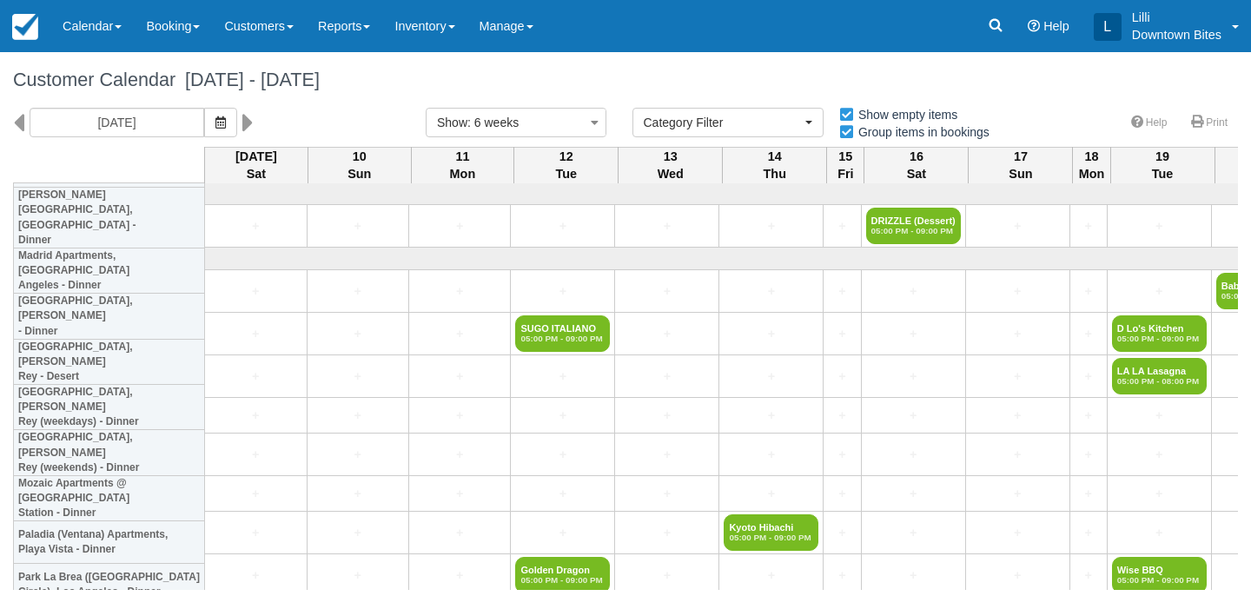
select select
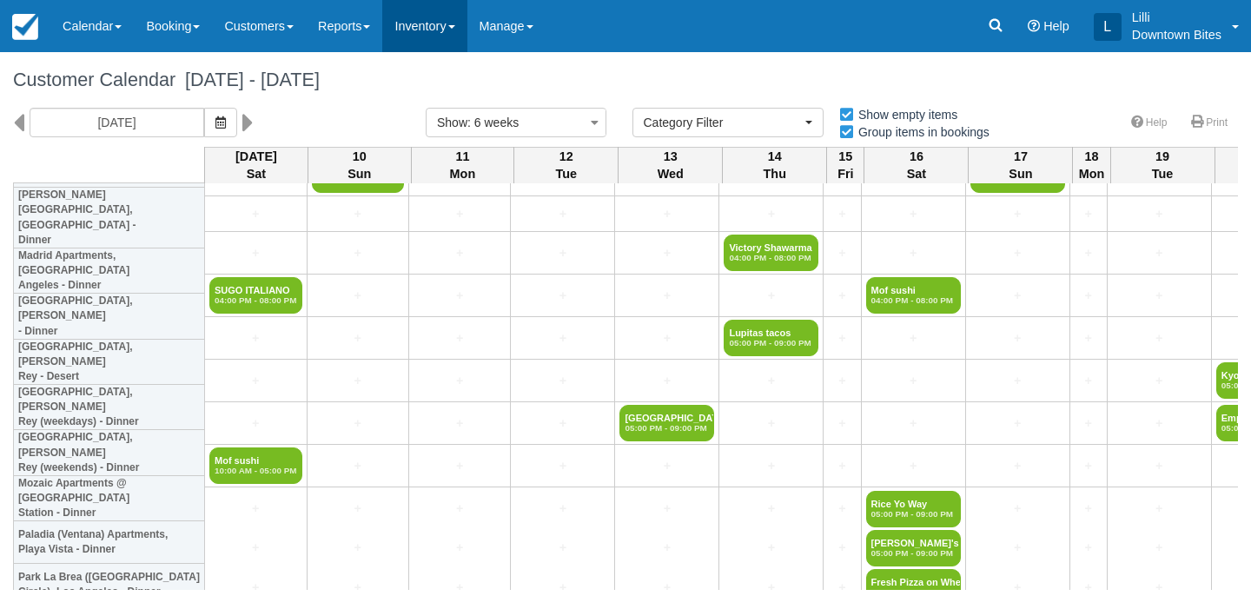
click at [431, 32] on link "Inventory" at bounding box center [424, 26] width 84 height 52
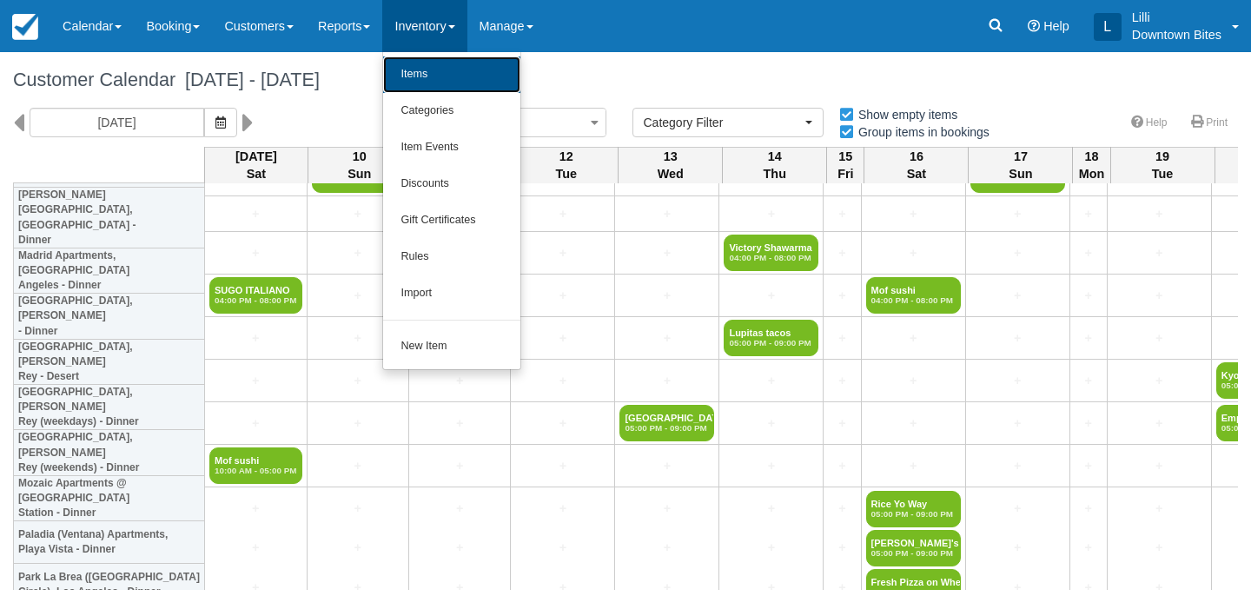
click at [434, 77] on link "Items" at bounding box center [451, 74] width 137 height 36
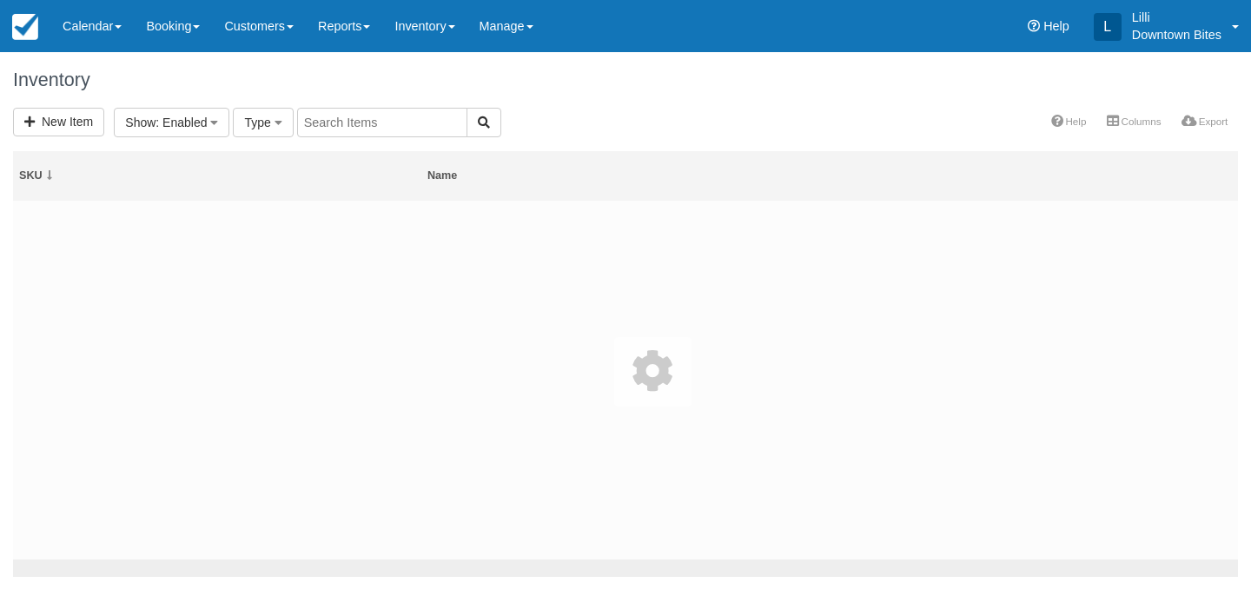
select select
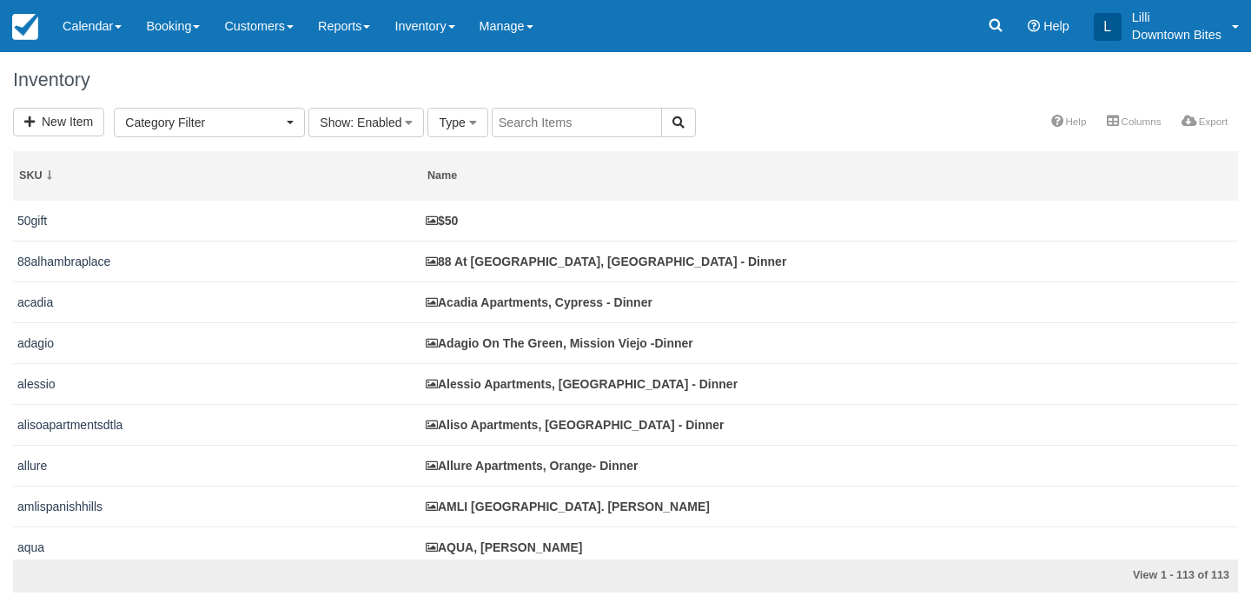
click at [561, 115] on input "text" at bounding box center [577, 123] width 170 height 30
type input "vita"
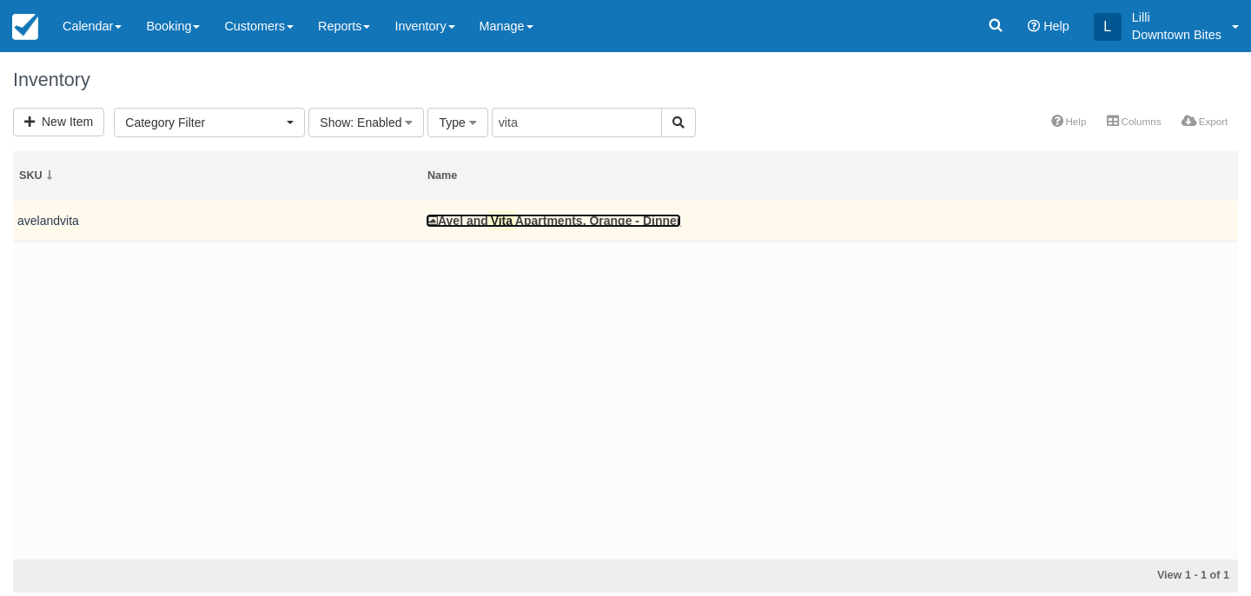
click at [530, 220] on link "Avel and Vita Apartments, Orange - Dinner" at bounding box center [553, 221] width 255 height 14
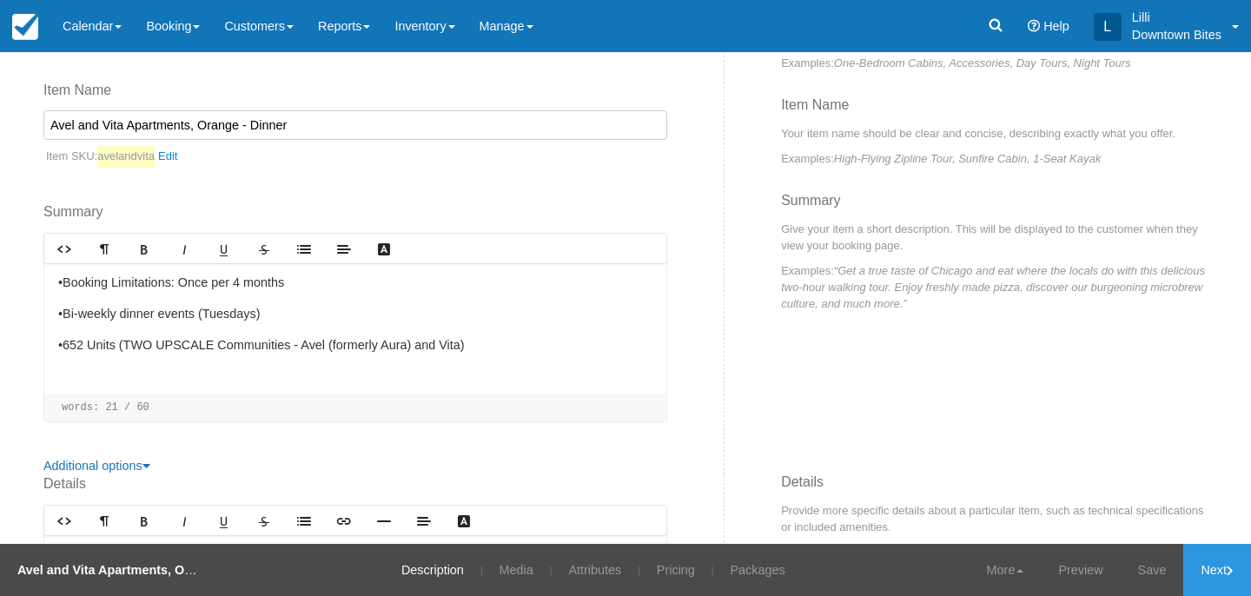
scroll to position [279, 0]
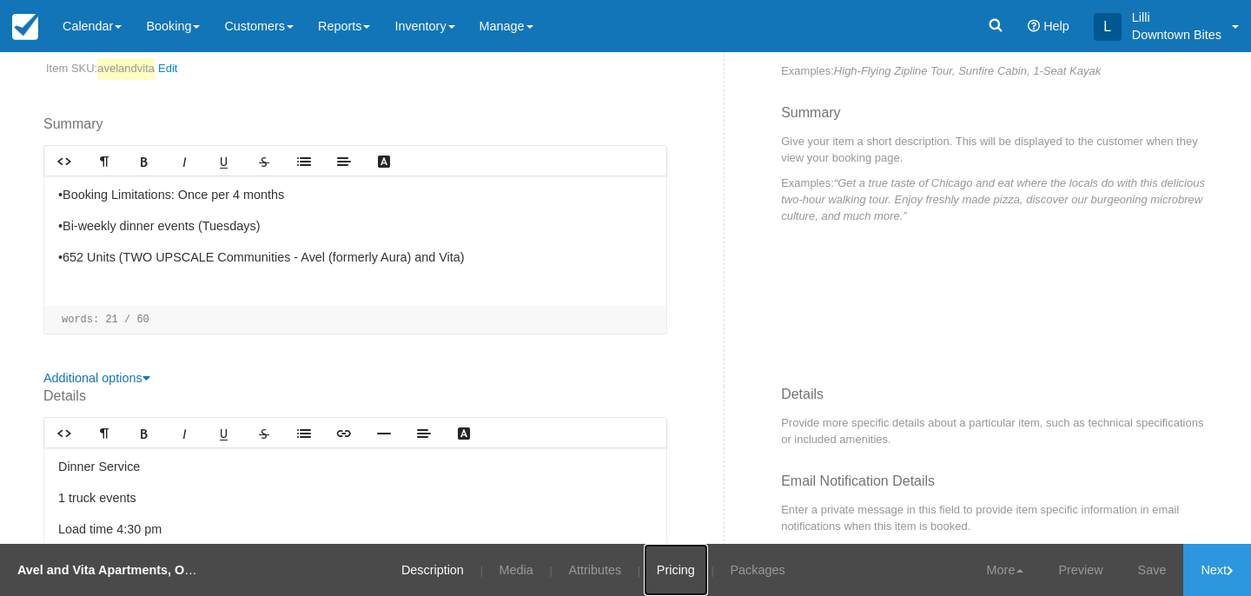
click at [663, 579] on link "Pricing" at bounding box center [676, 570] width 64 height 52
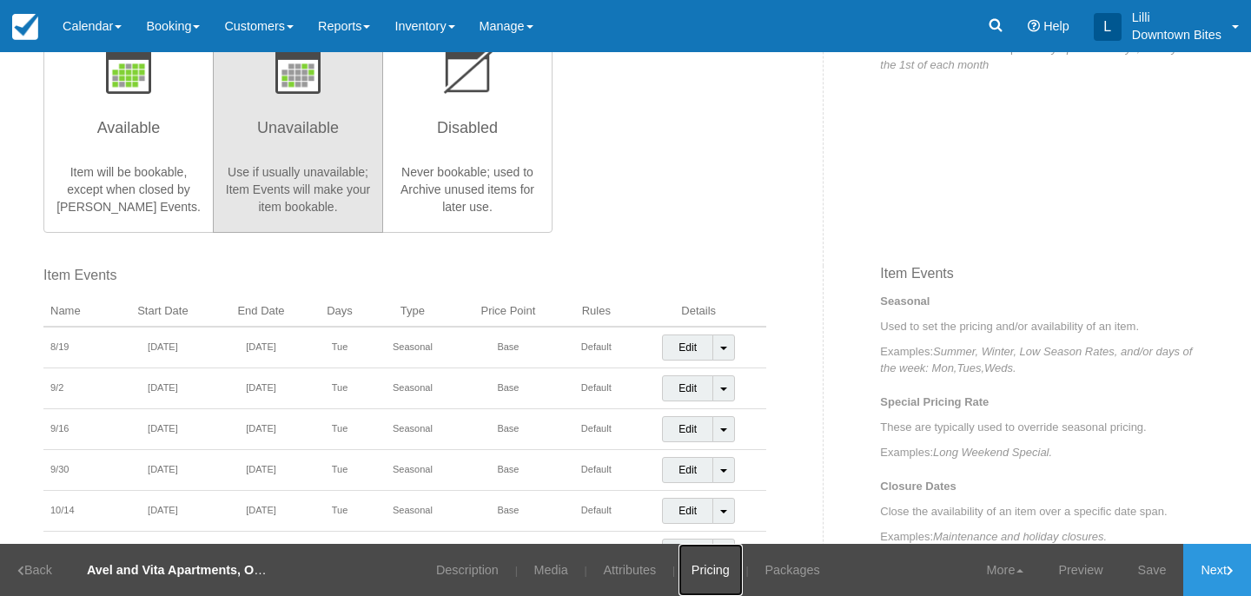
scroll to position [428, 0]
click at [96, 32] on link "Calendar" at bounding box center [91, 26] width 83 height 52
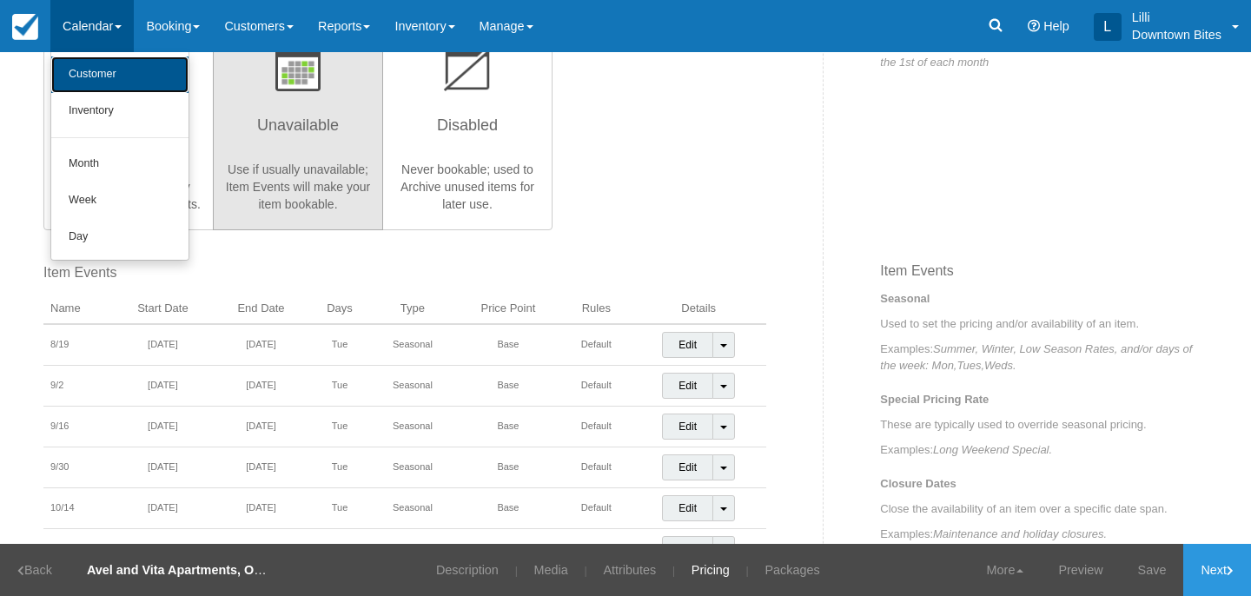
click at [96, 81] on link "Customer" at bounding box center [119, 74] width 137 height 36
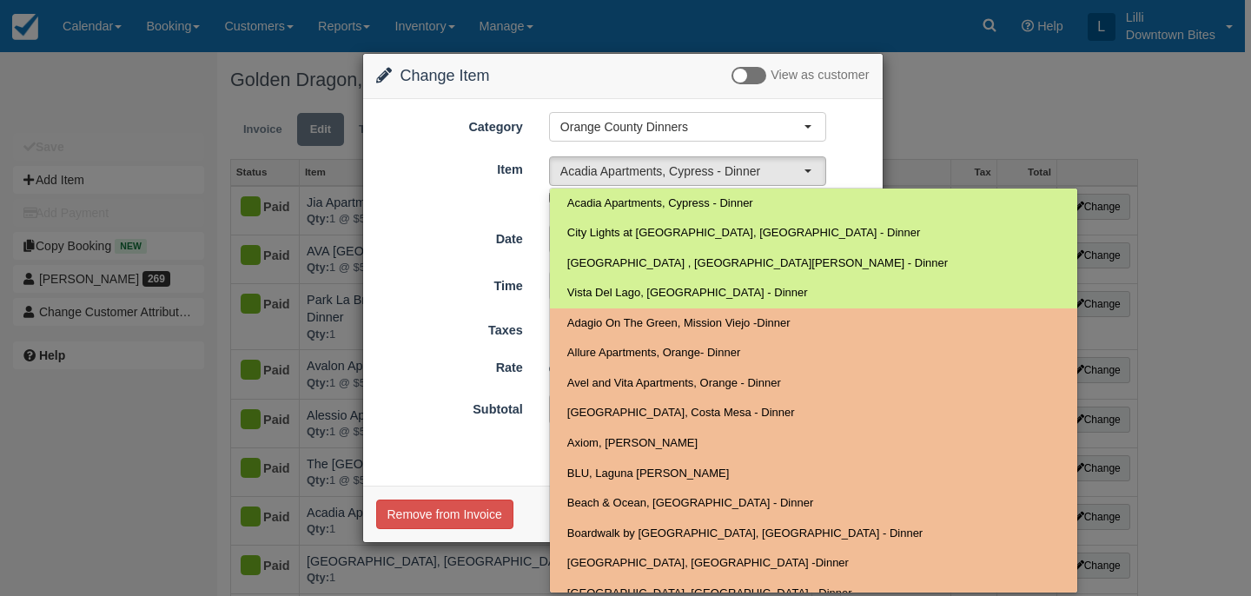
select select "4"
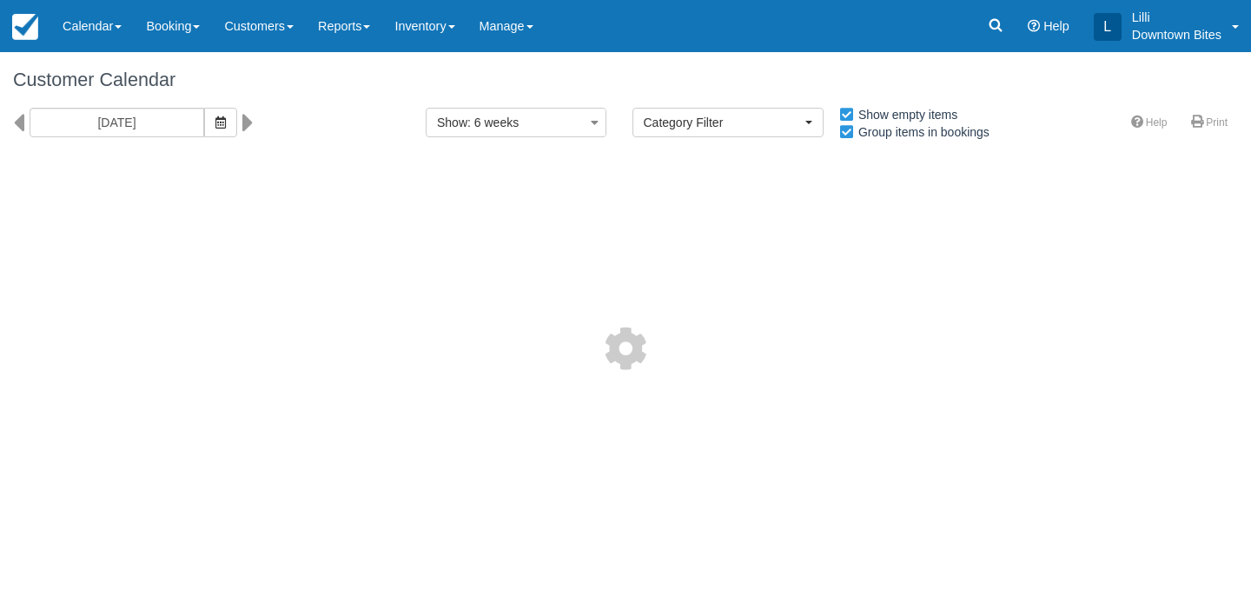
select select
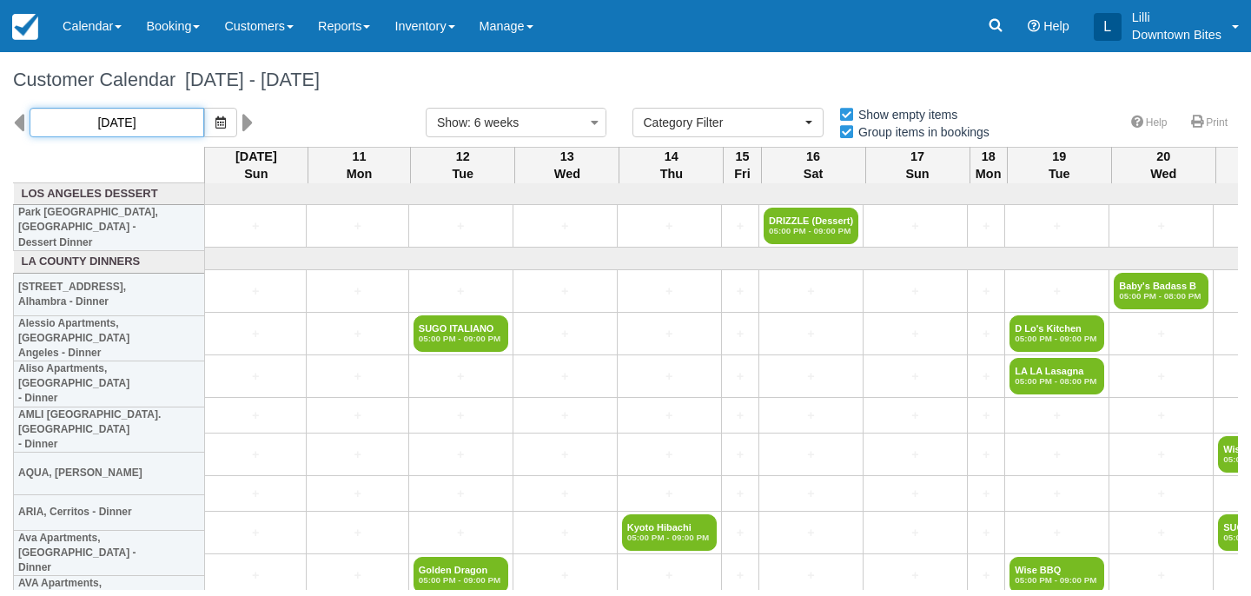
click at [160, 121] on input "08/10/25" at bounding box center [117, 123] width 175 height 30
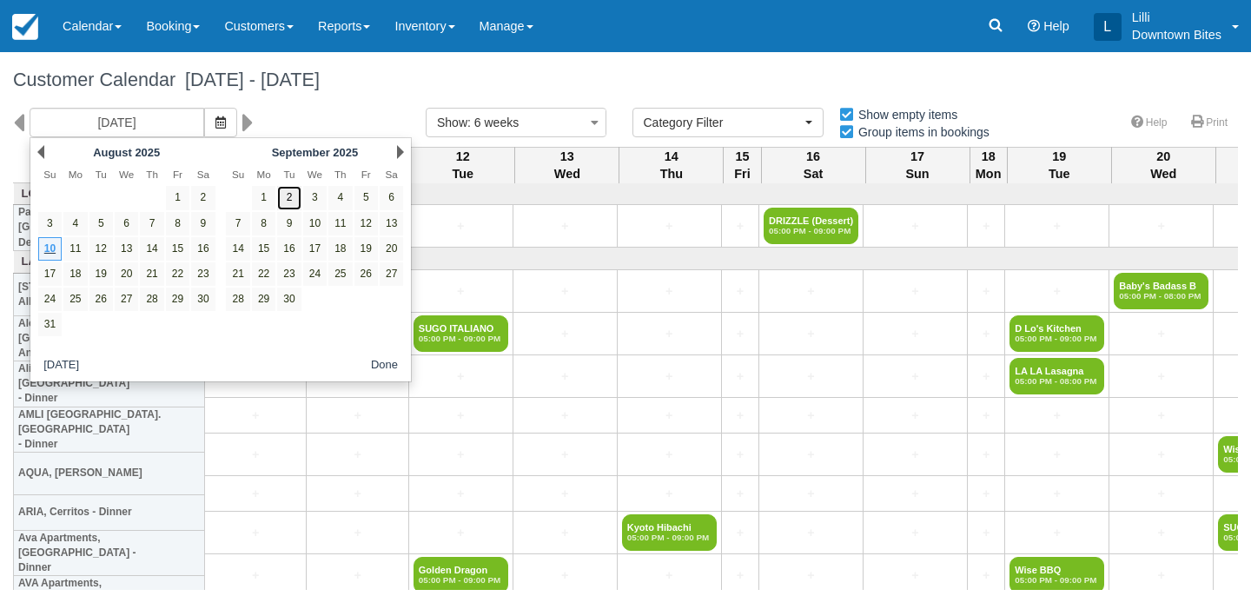
click at [286, 200] on link "2" at bounding box center [288, 197] width 23 height 23
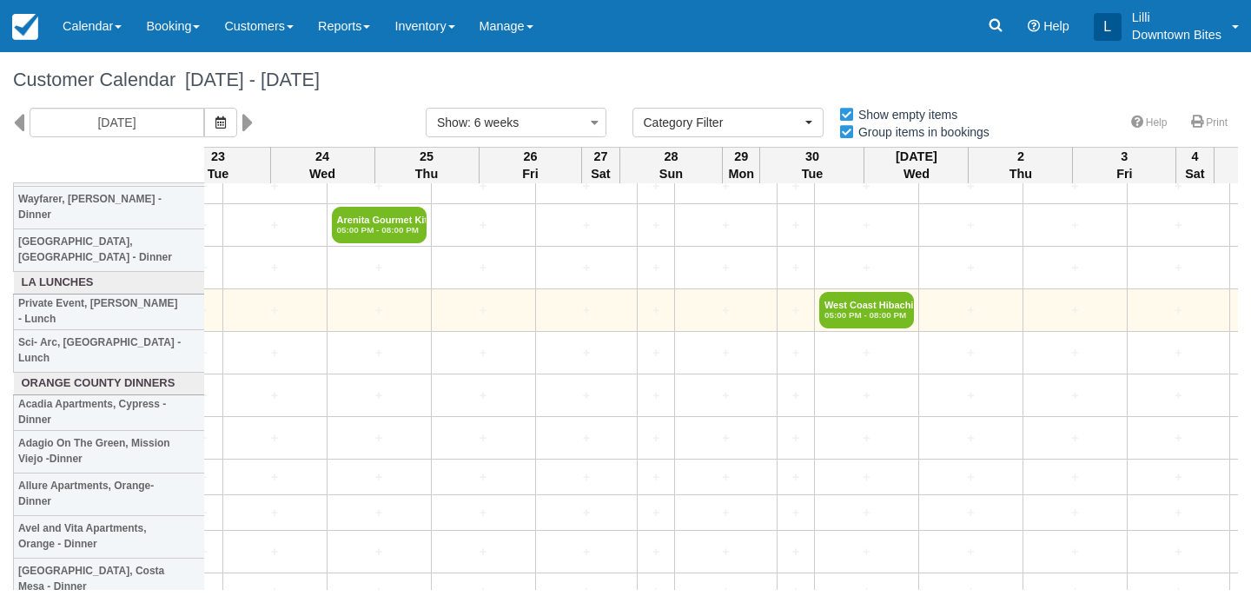
scroll to position [2573, 1991]
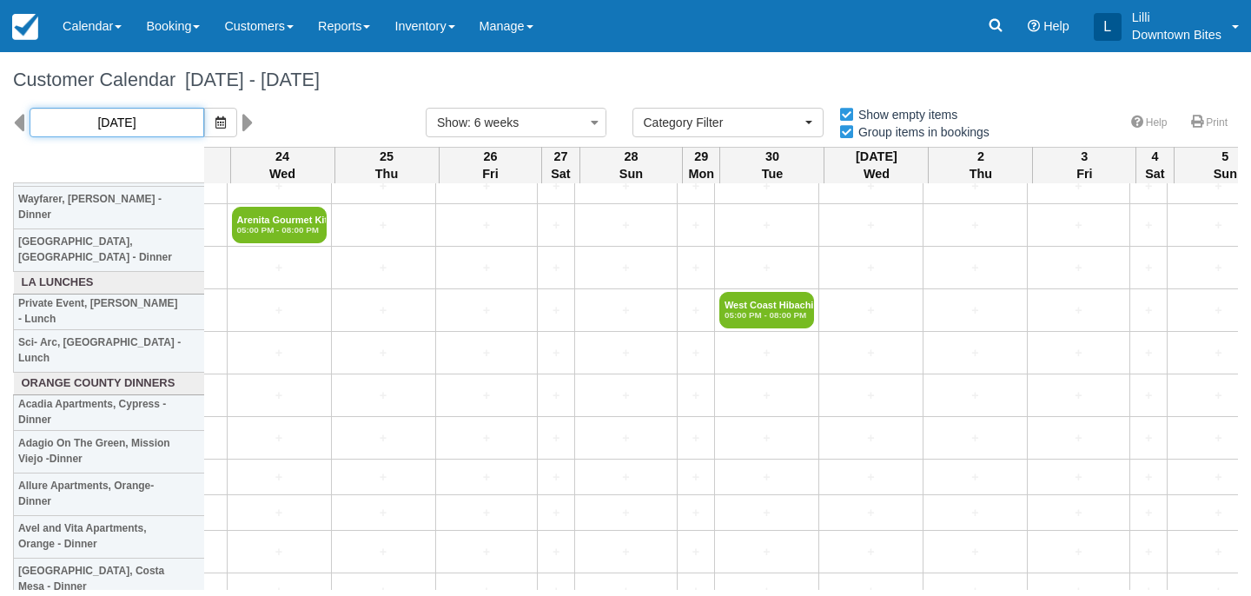
click at [134, 120] on input "09/02/25" at bounding box center [117, 123] width 175 height 30
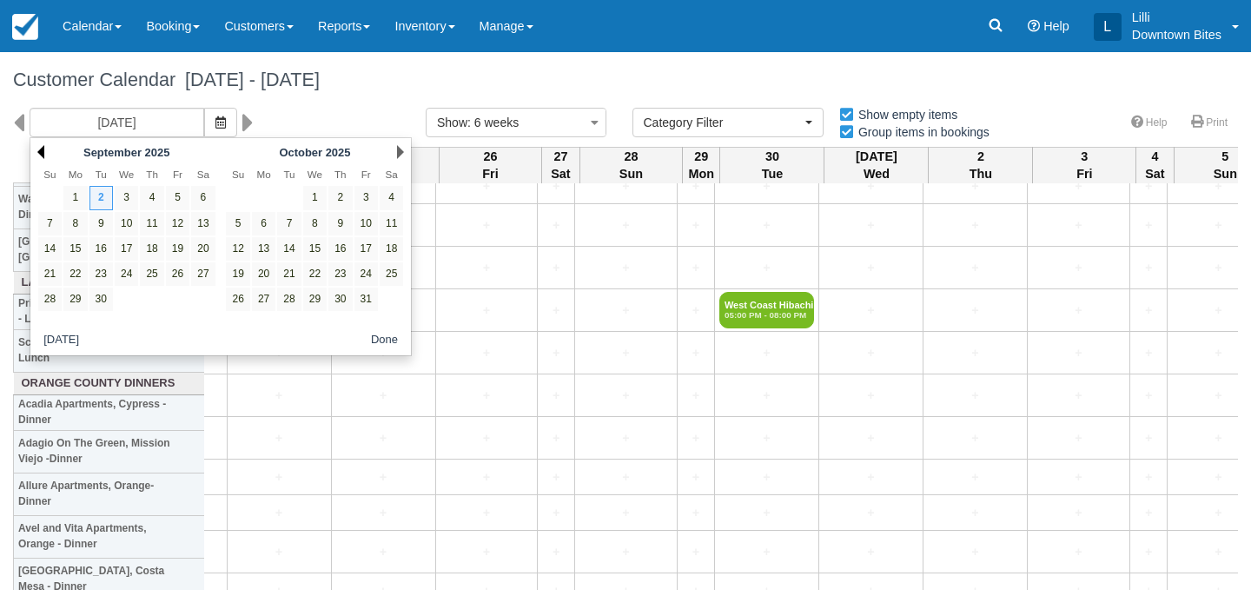
click at [43, 149] on link "Prev" at bounding box center [40, 152] width 7 height 14
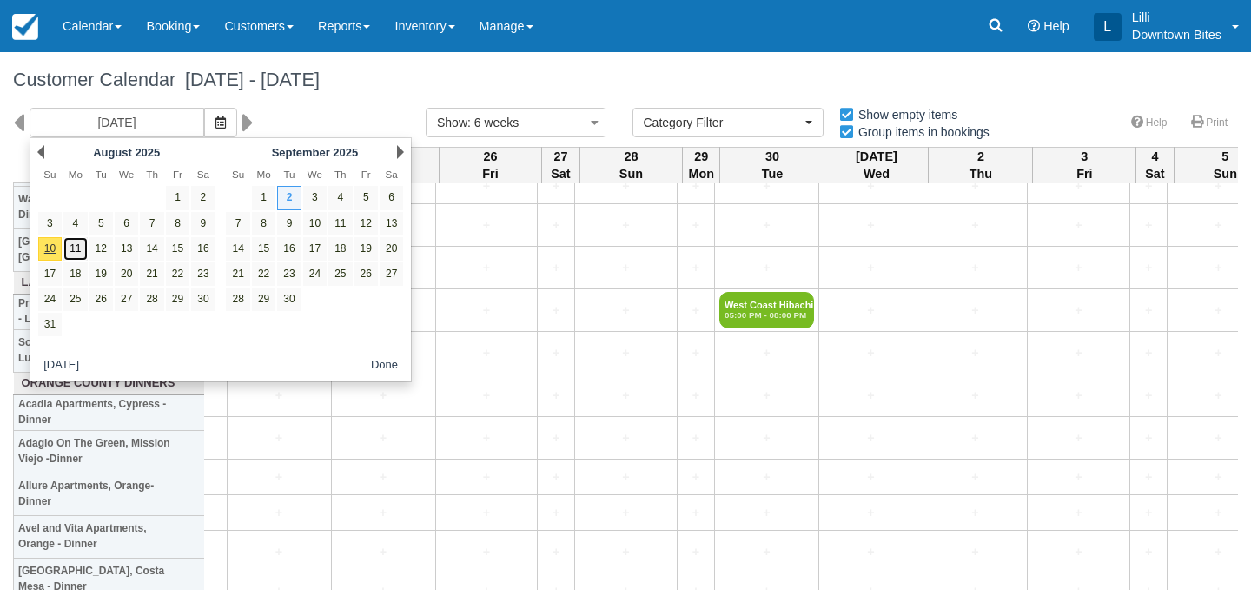
click at [79, 248] on link "11" at bounding box center [74, 248] width 23 height 23
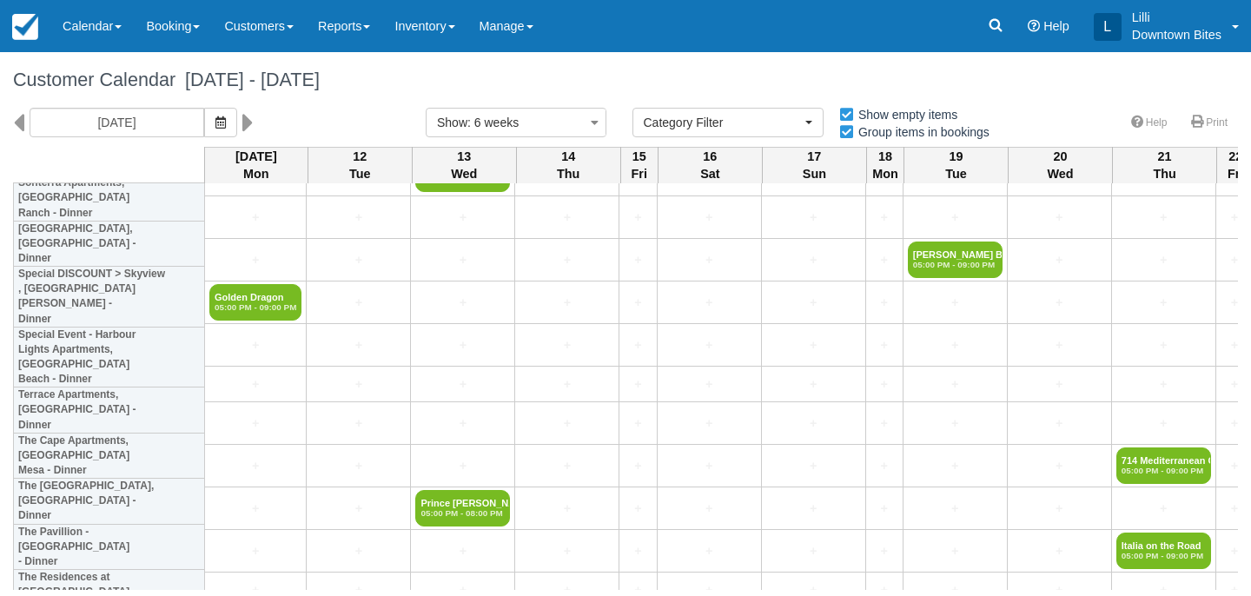
scroll to position [4103, 0]
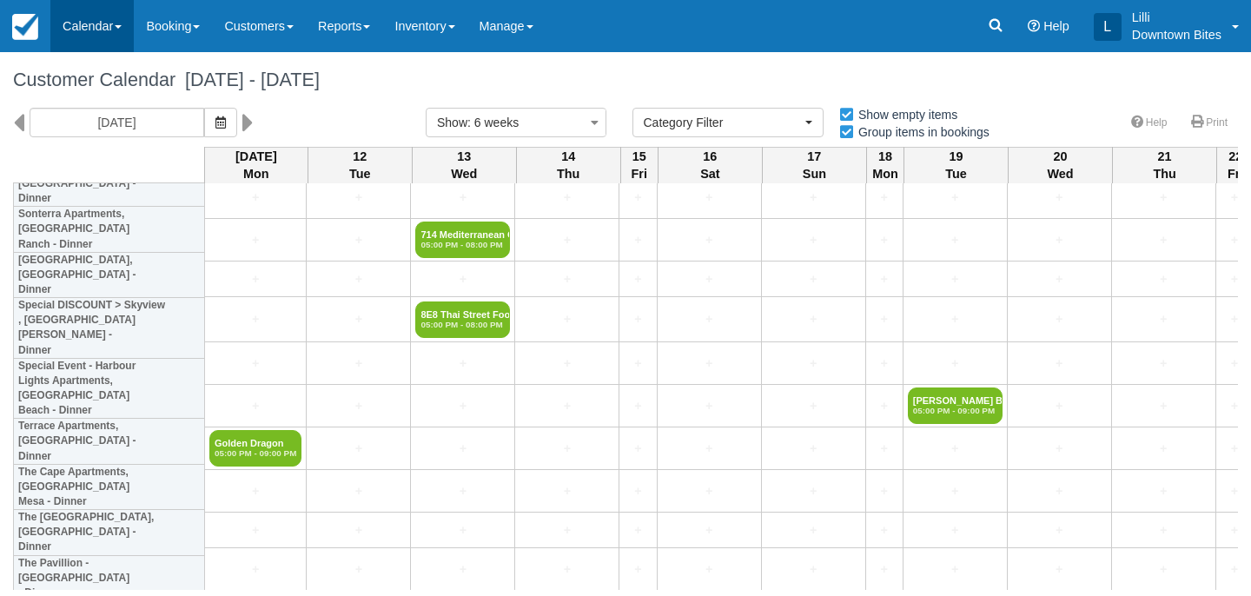
click at [69, 25] on link "Calendar" at bounding box center [91, 26] width 83 height 52
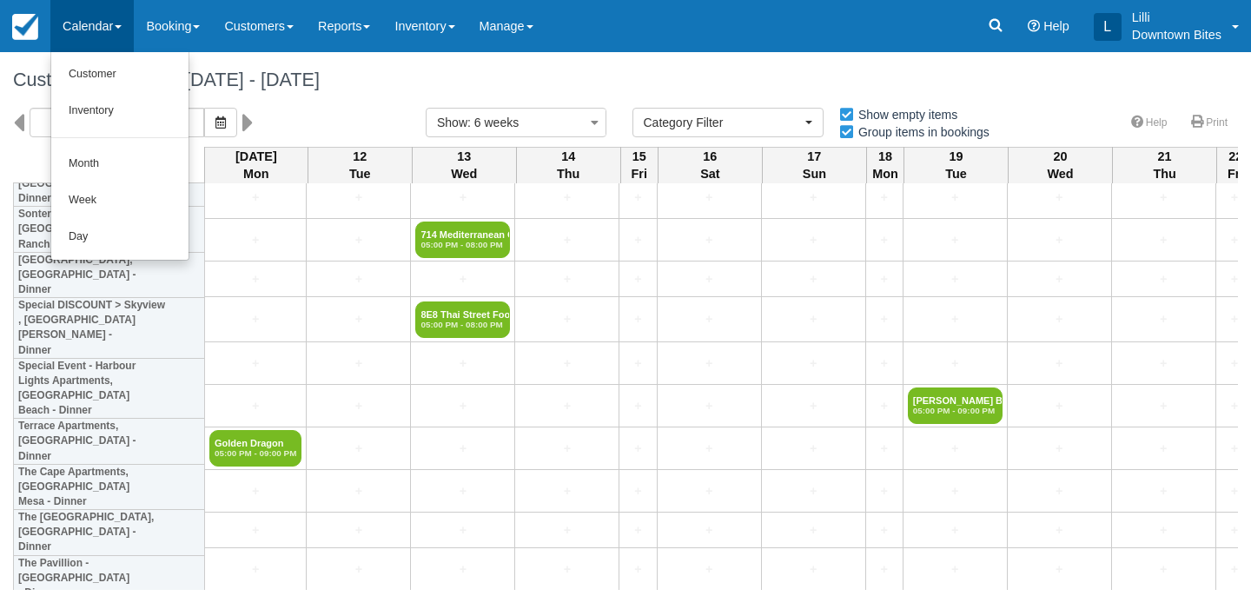
click at [361, 97] on div "Customer Calendar August 11 - September 22 2025" at bounding box center [625, 80] width 1251 height 56
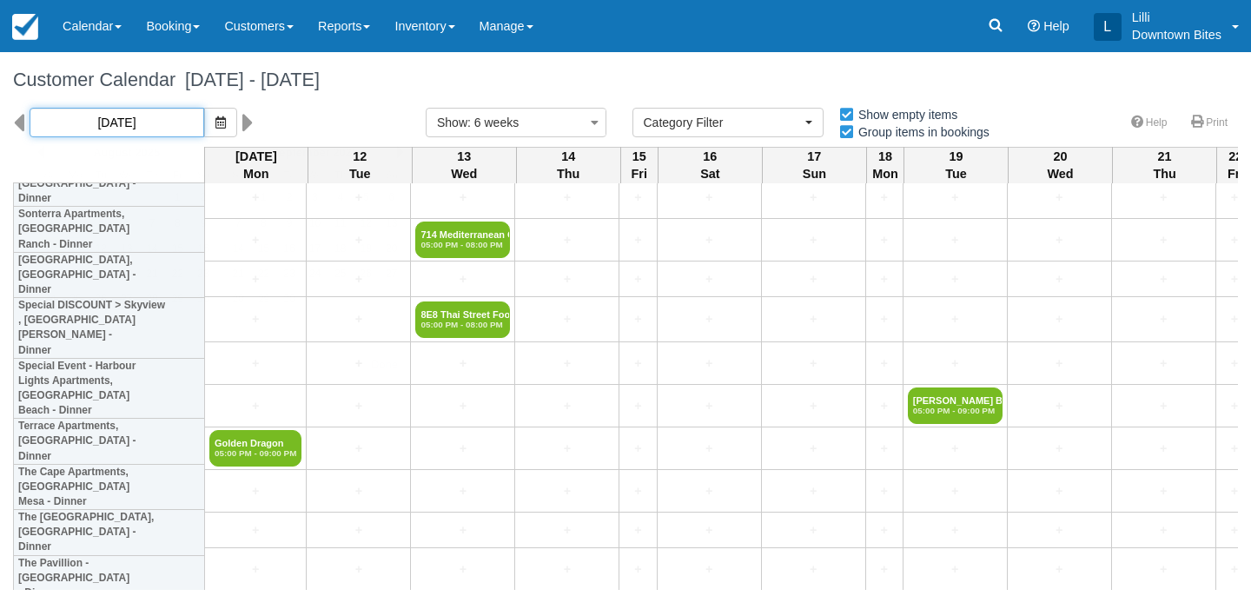
click at [147, 120] on input "08/11/25" at bounding box center [117, 123] width 175 height 30
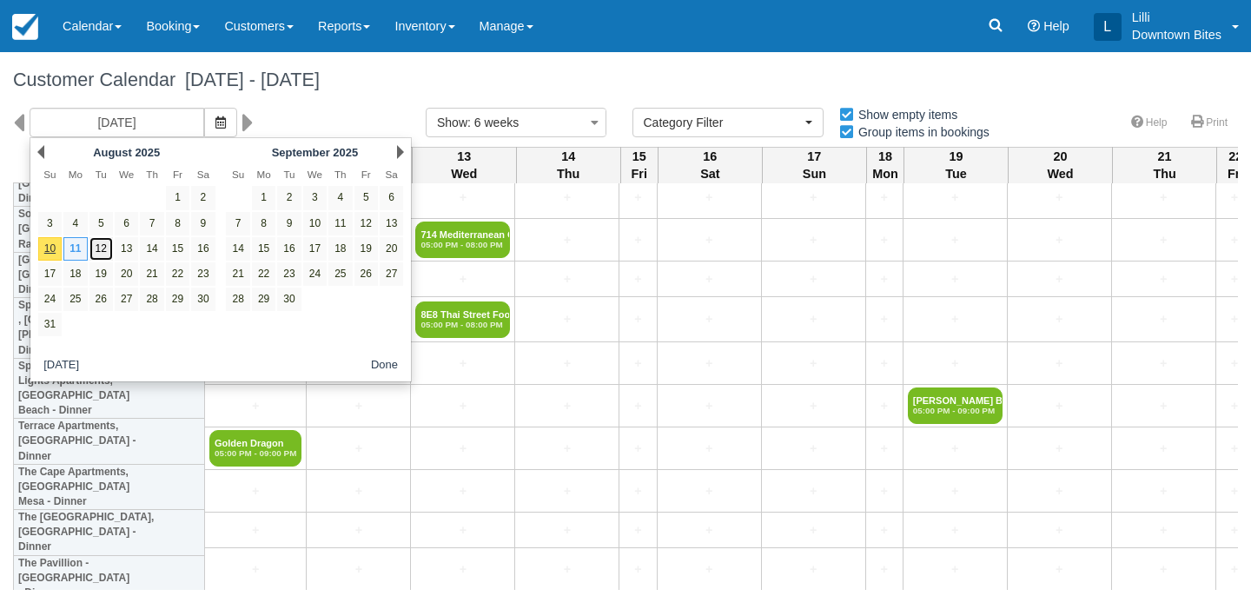
click at [107, 249] on link "12" at bounding box center [100, 248] width 23 height 23
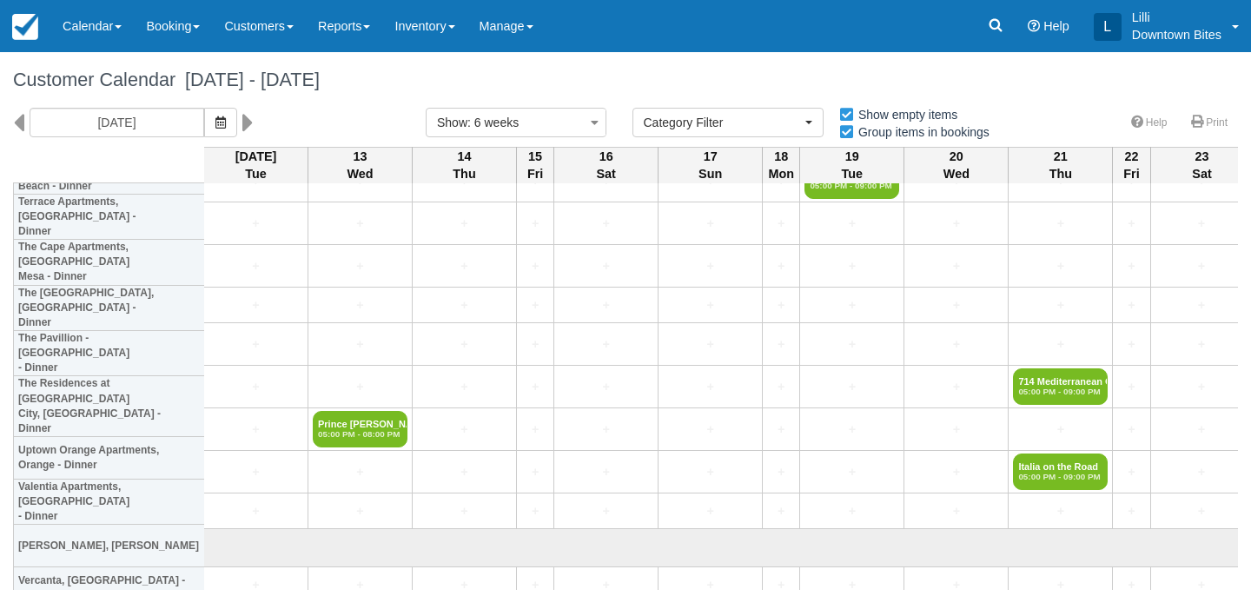
scroll to position [4479, 1]
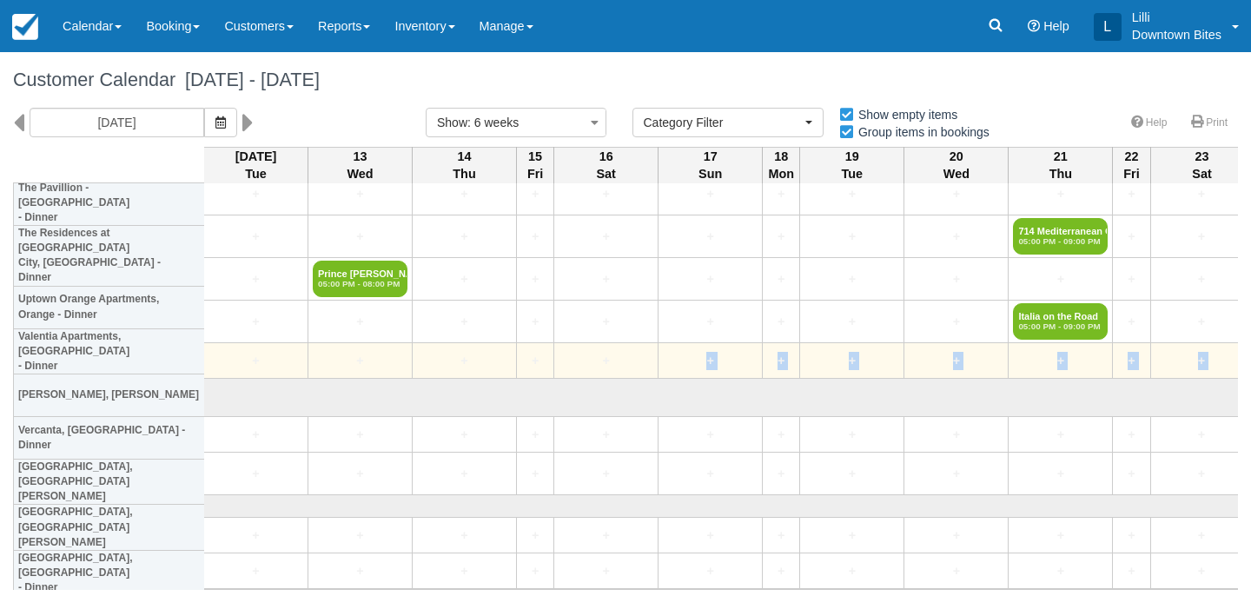
drag, startPoint x: 358, startPoint y: 386, endPoint x: 671, endPoint y: 374, distance: 313.0
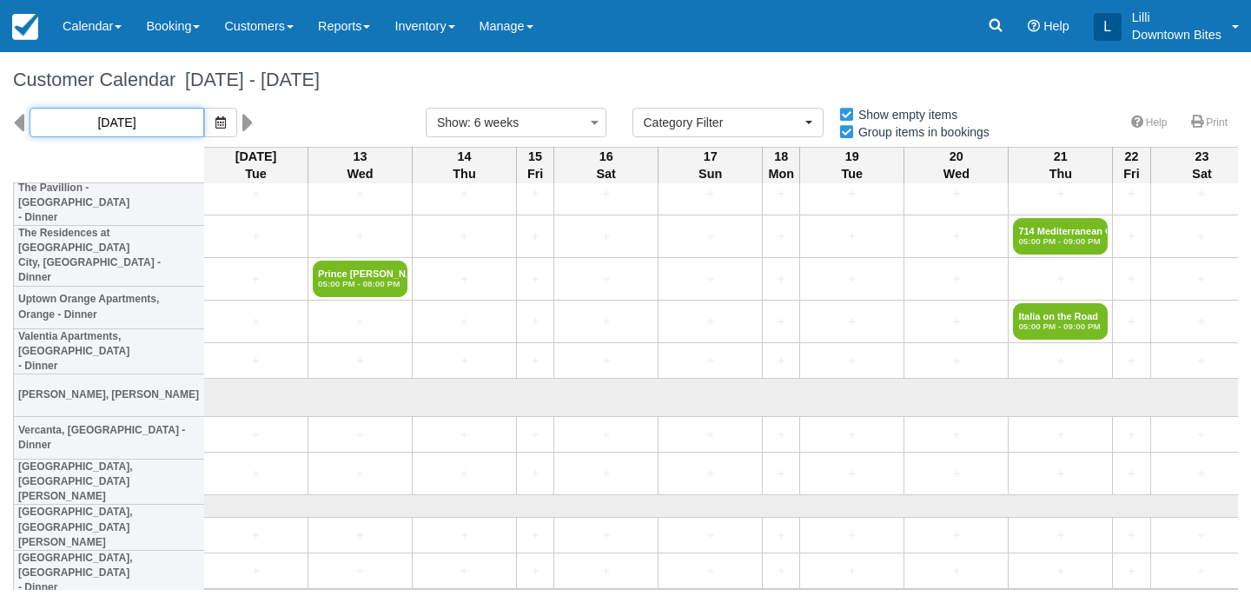
click at [135, 123] on input "08/12/25" at bounding box center [117, 123] width 175 height 30
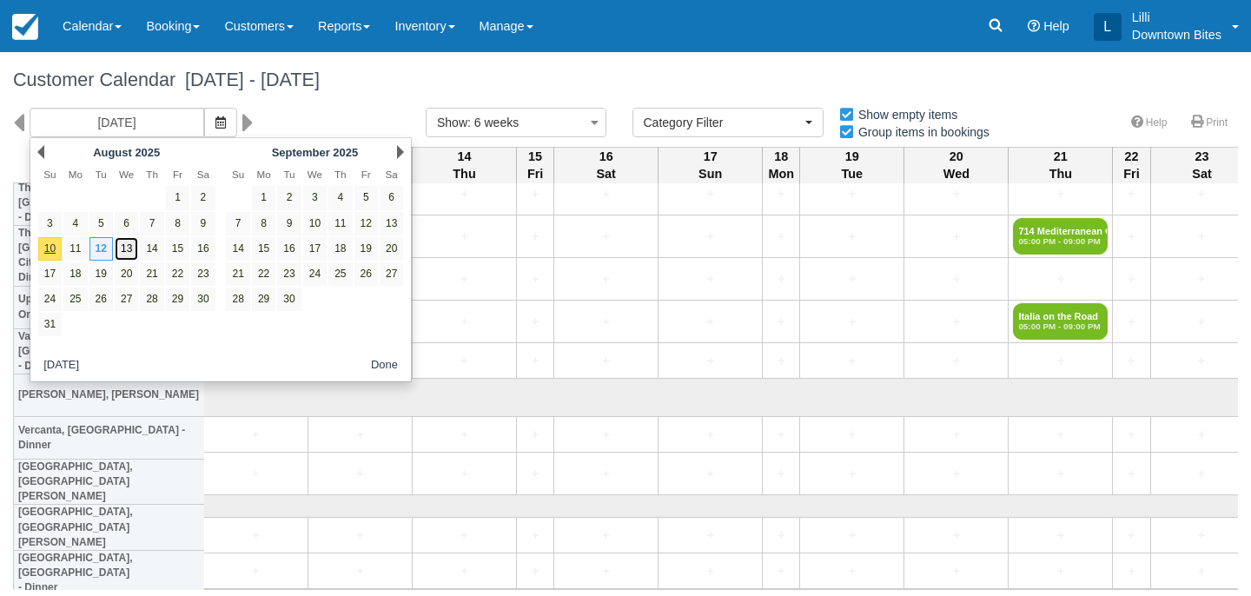
click at [126, 254] on link "13" at bounding box center [126, 248] width 23 height 23
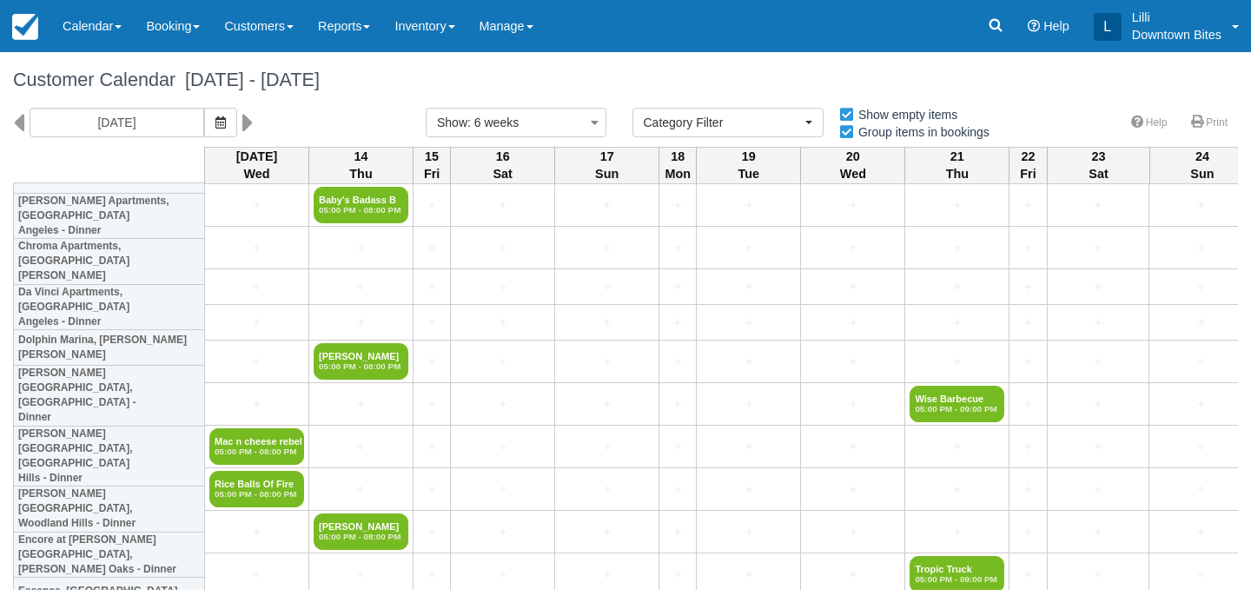
scroll to position [866, 0]
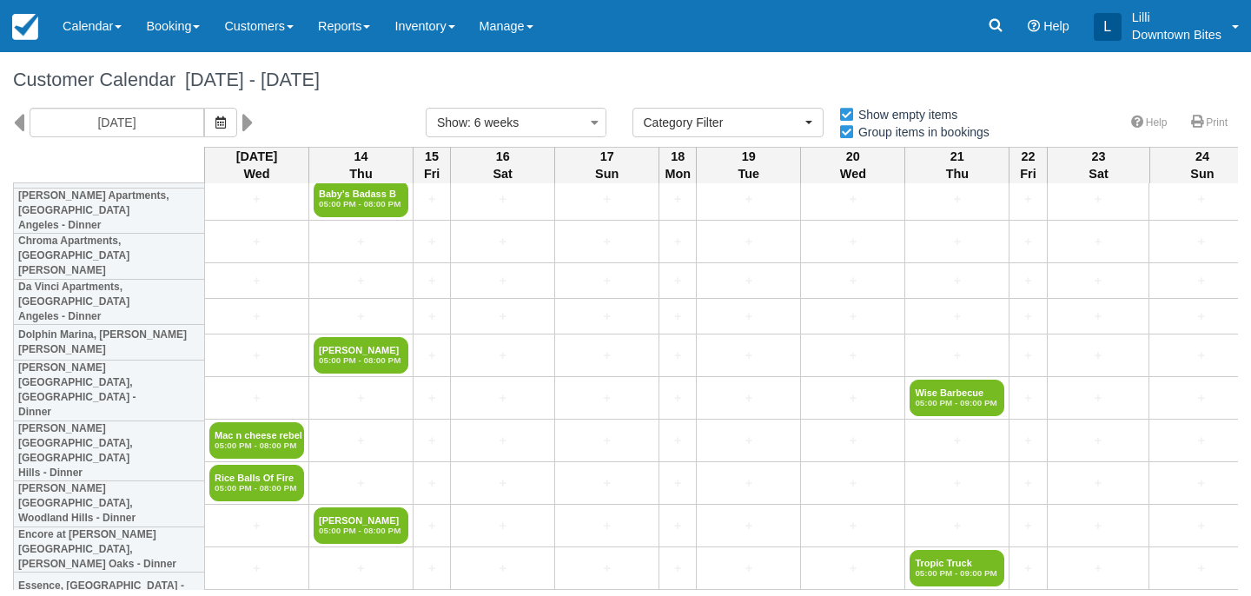
click at [859, 61] on div "Customer Calendar August 13 - September 24 2025" at bounding box center [625, 80] width 1251 height 56
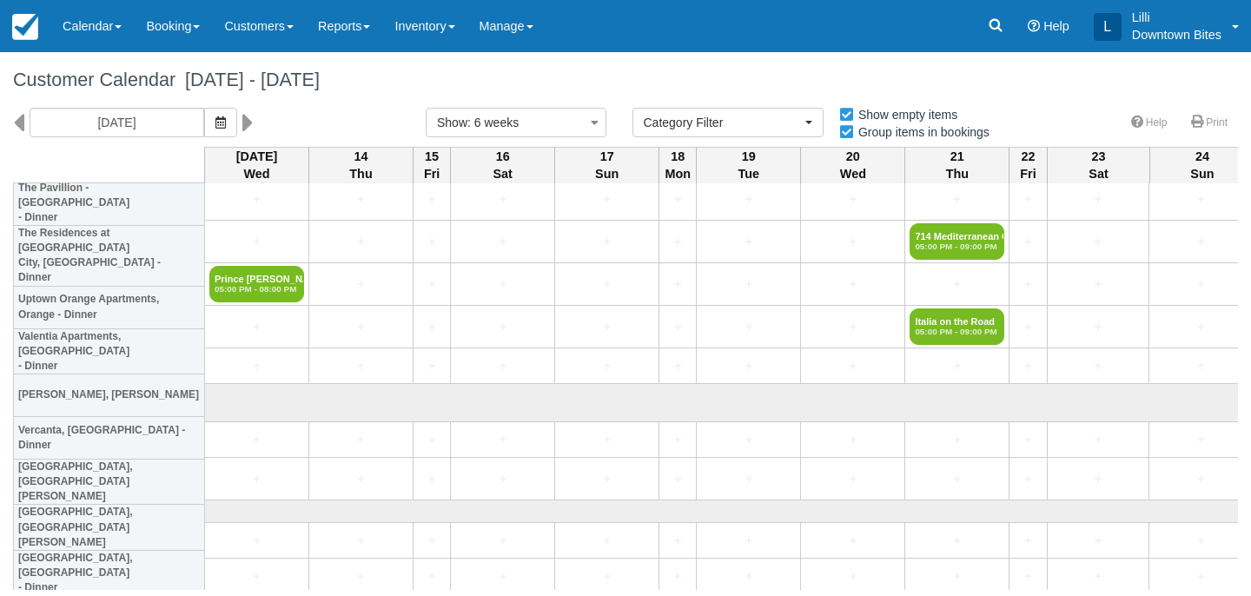
scroll to position [4479, 0]
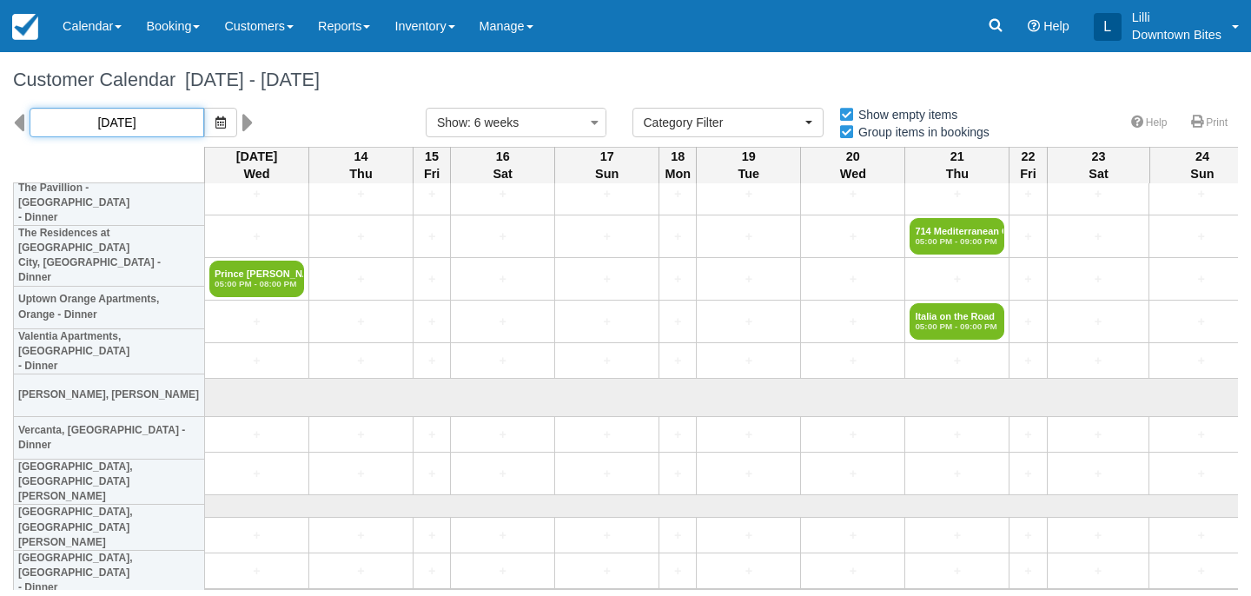
click at [129, 118] on input "08/13/25" at bounding box center [117, 123] width 175 height 30
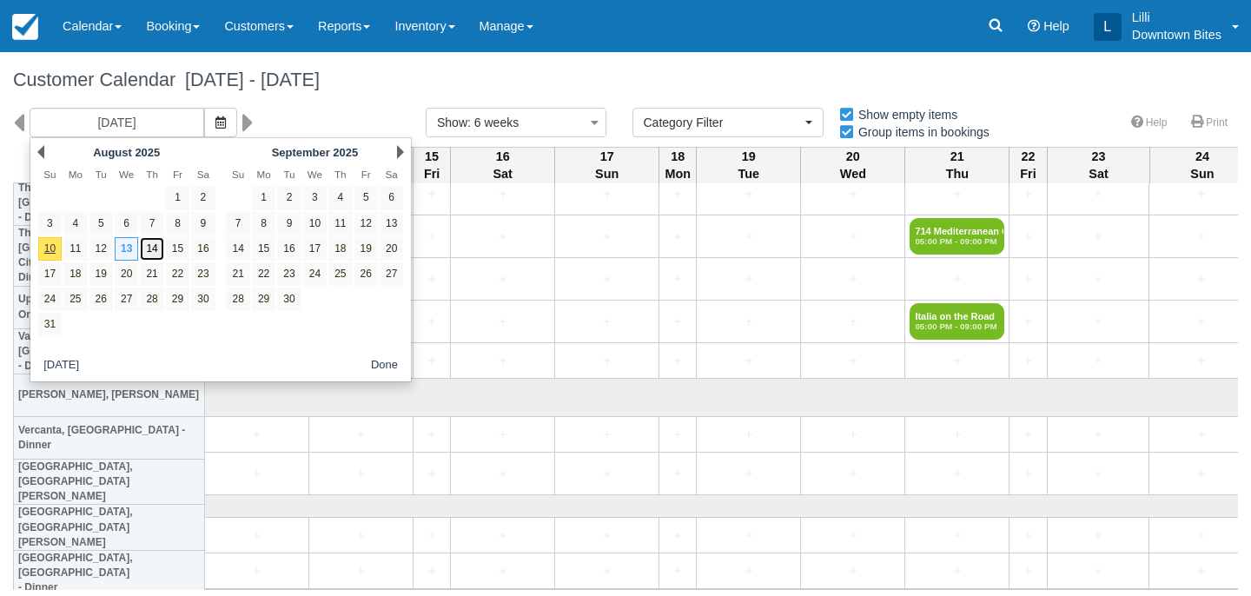
click at [162, 250] on link "14" at bounding box center [151, 248] width 23 height 23
type input "[DATE]"
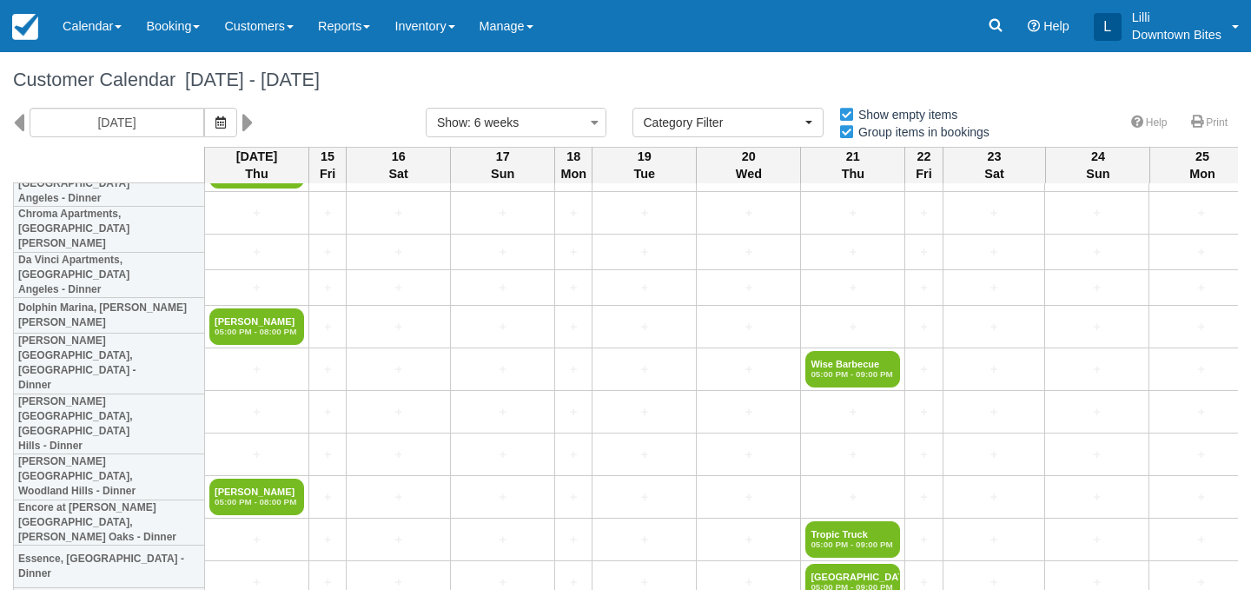
scroll to position [899, 0]
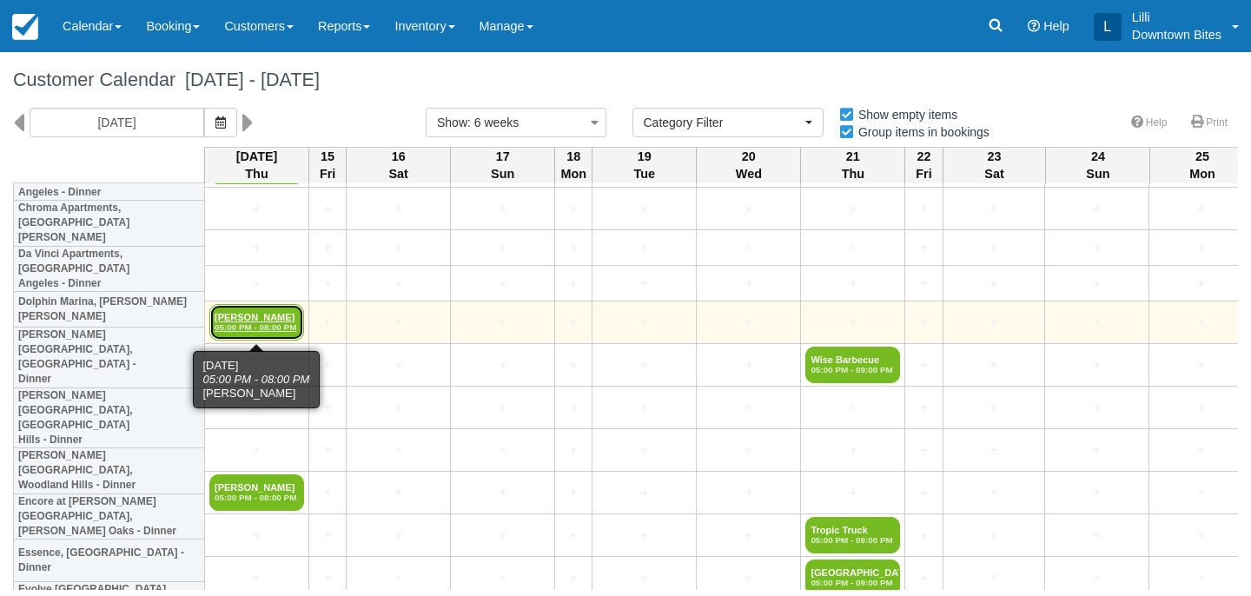
click at [242, 321] on link "Cristian Barajas 05:00 PM - 08:00 PM" at bounding box center [256, 322] width 95 height 36
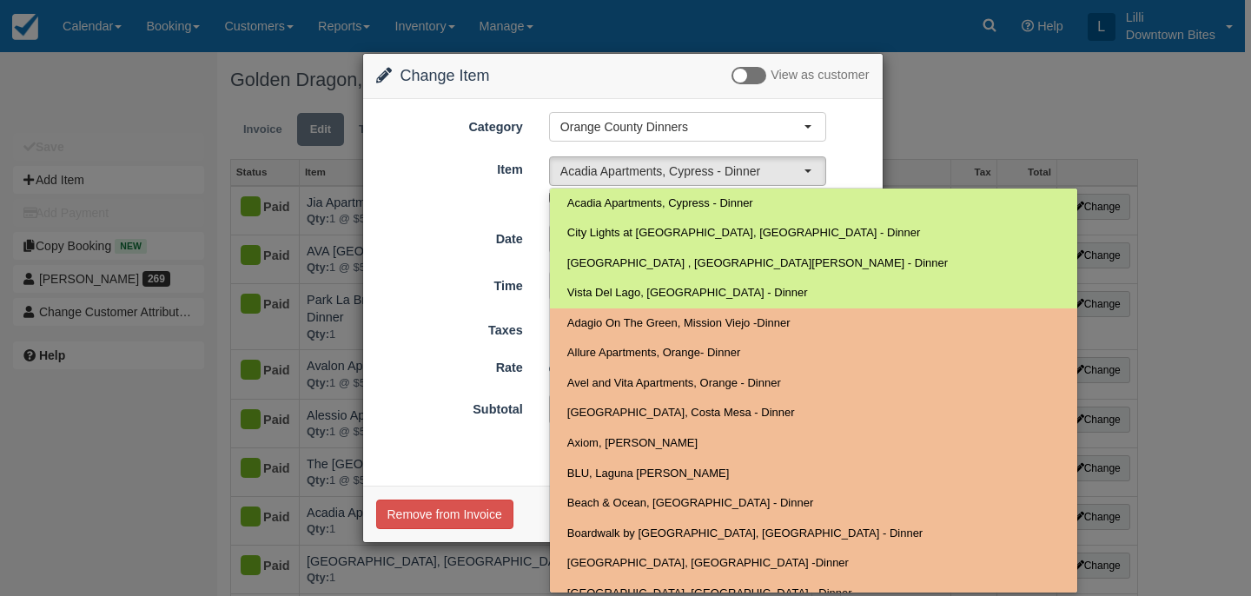
select select "4"
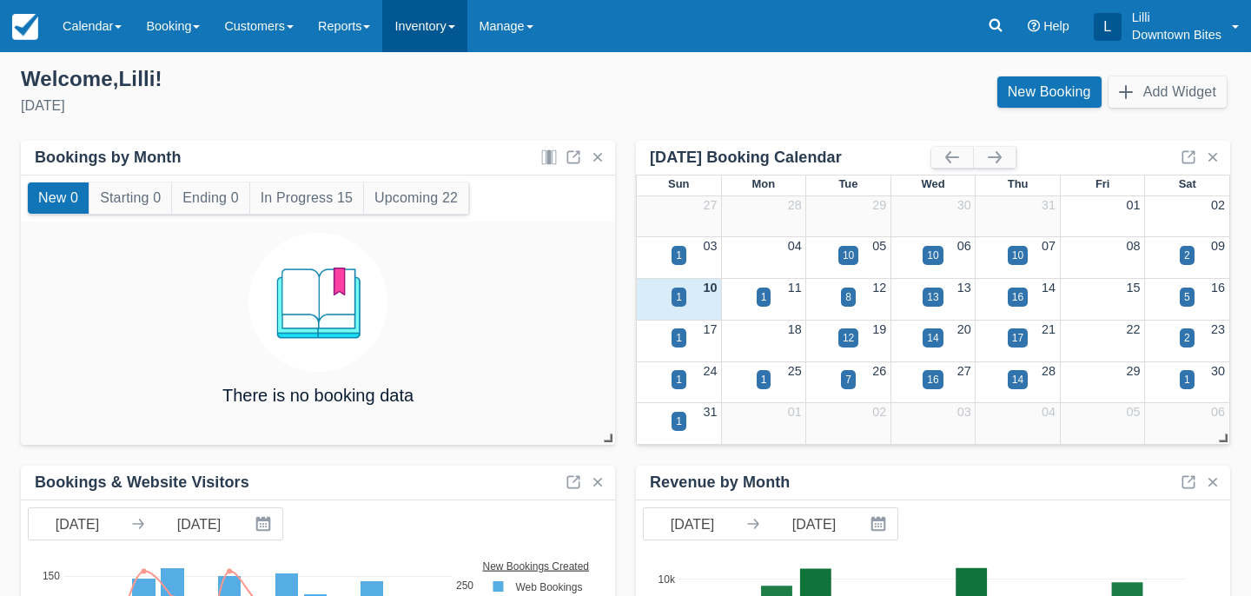
click at [429, 25] on link "Inventory" at bounding box center [424, 26] width 84 height 52
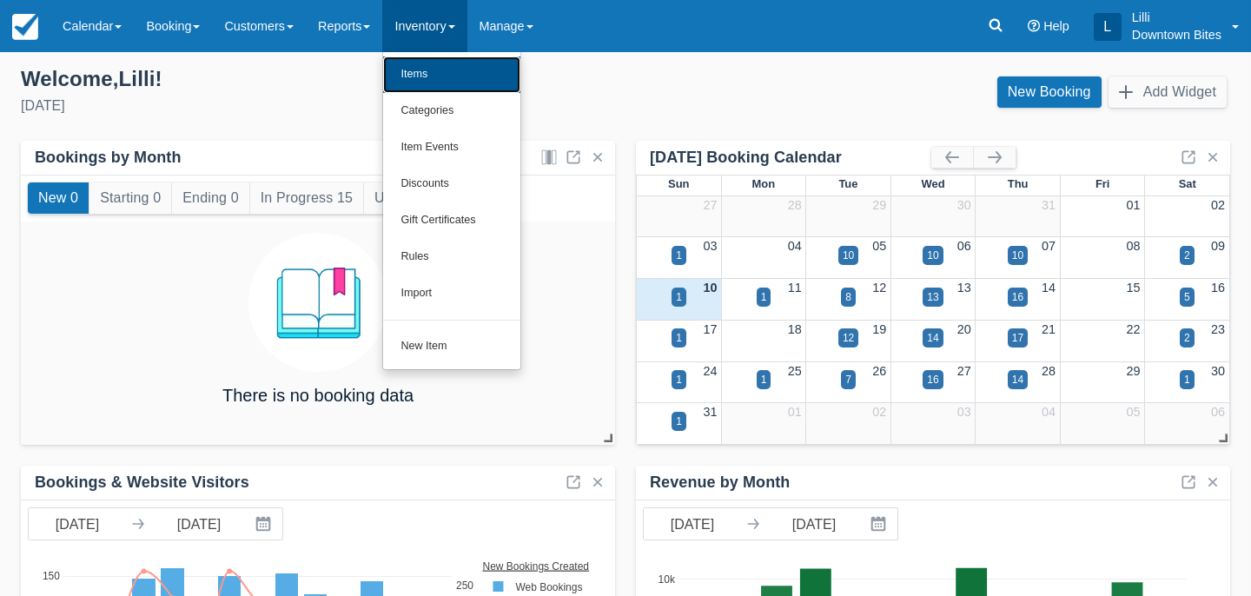
click at [446, 70] on link "Items" at bounding box center [451, 74] width 137 height 36
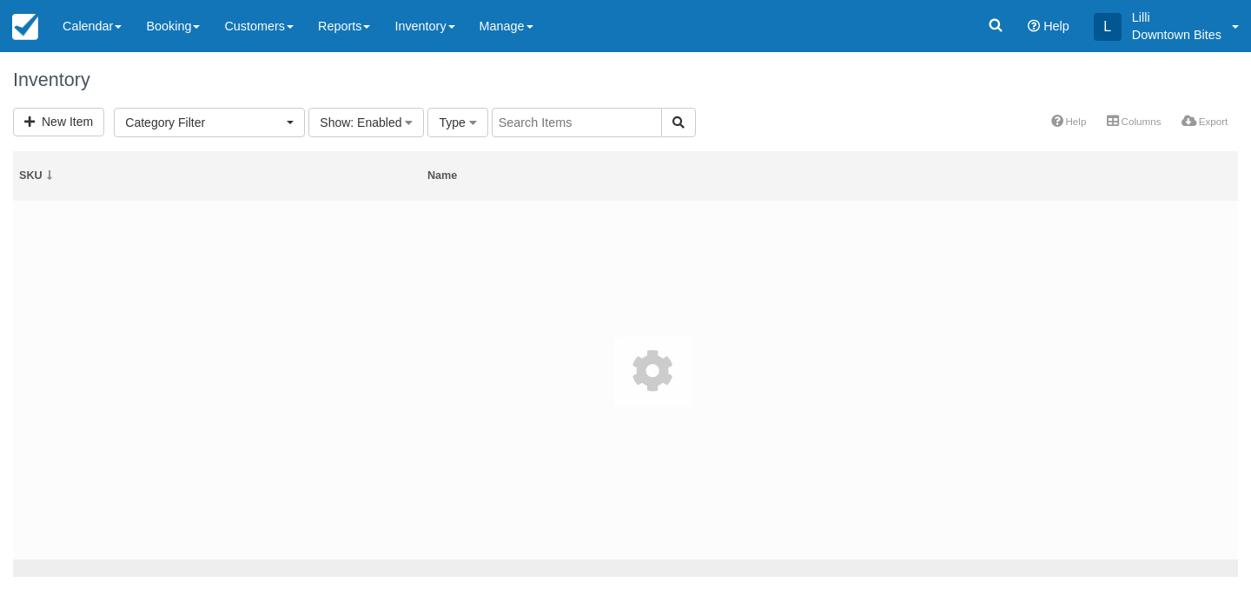
select select
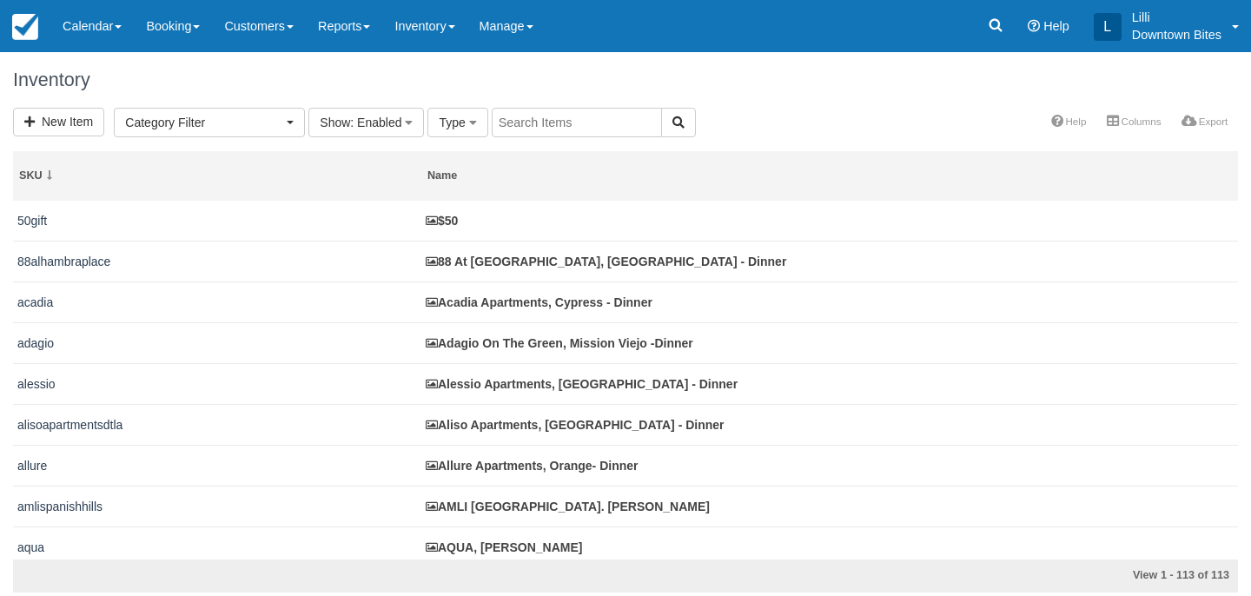
click at [514, 122] on input "text" at bounding box center [577, 123] width 170 height 30
type input "essence"
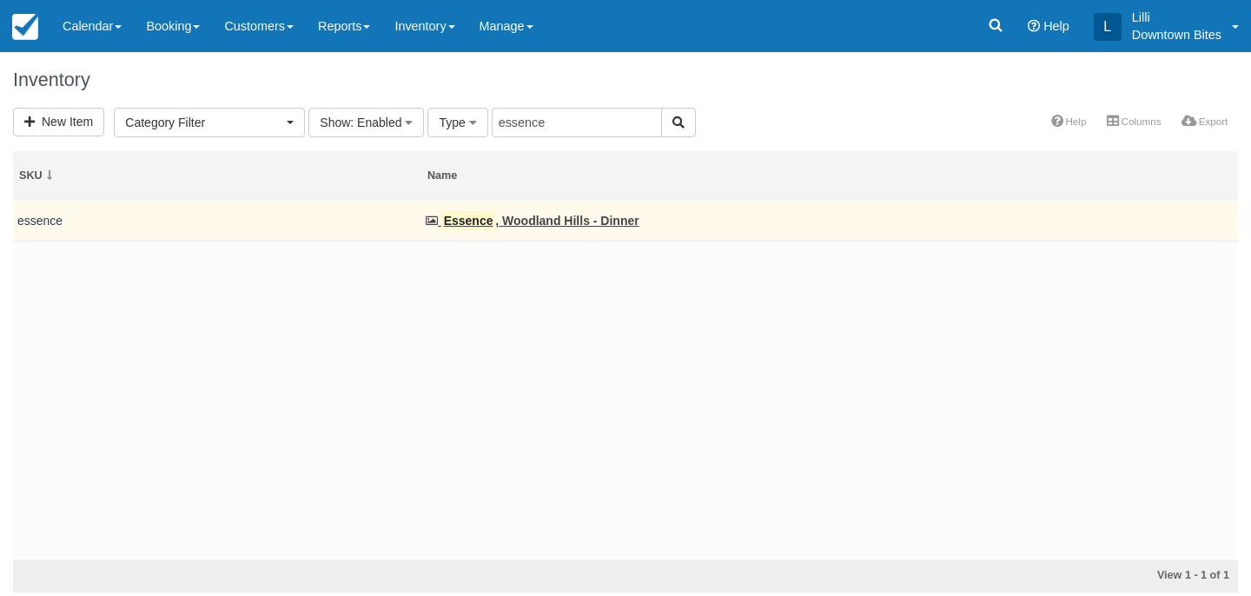
click at [523, 228] on td "Essence , [GEOGRAPHIC_DATA] - Dinner" at bounding box center [829, 221] width 817 height 41
click at [523, 222] on link "Essence , Woodland Hills - Dinner" at bounding box center [533, 221] width 214 height 14
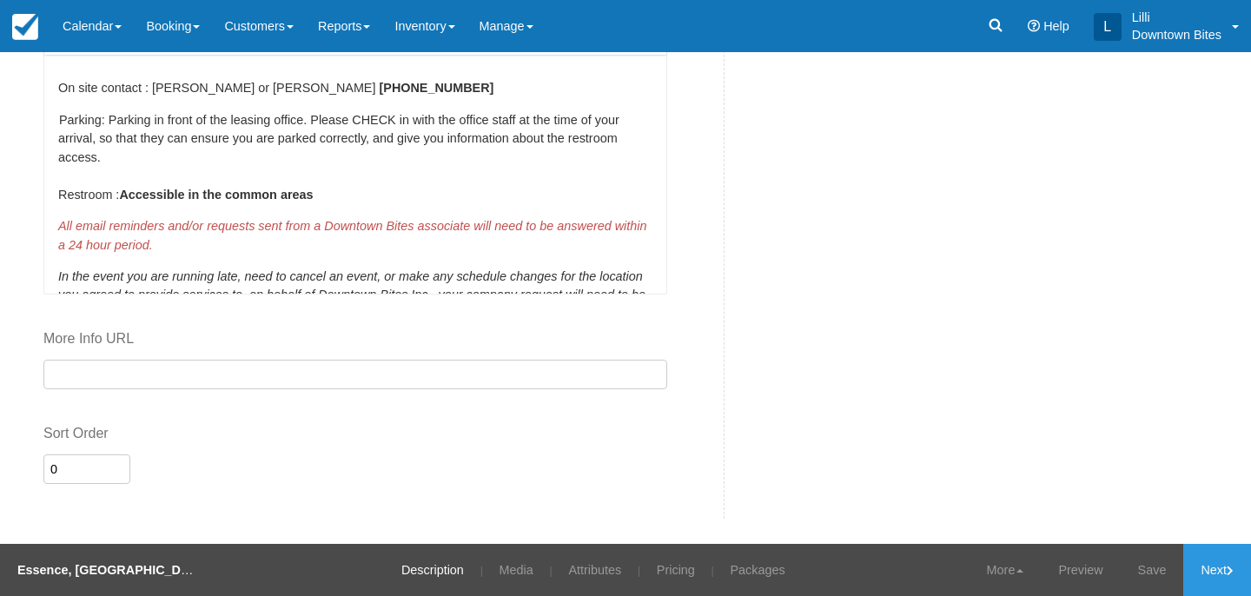
scroll to position [163, 0]
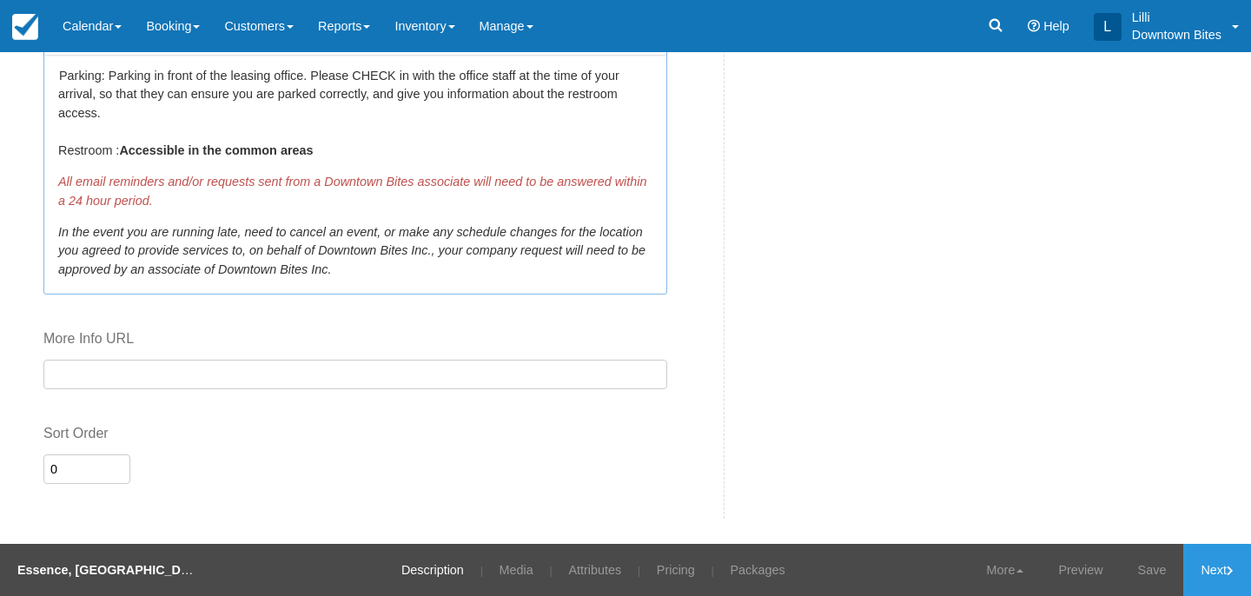
click at [346, 155] on p "Parking: Parking in front of the leasing office. Please CHECK in with the offic…" at bounding box center [355, 113] width 594 height 95
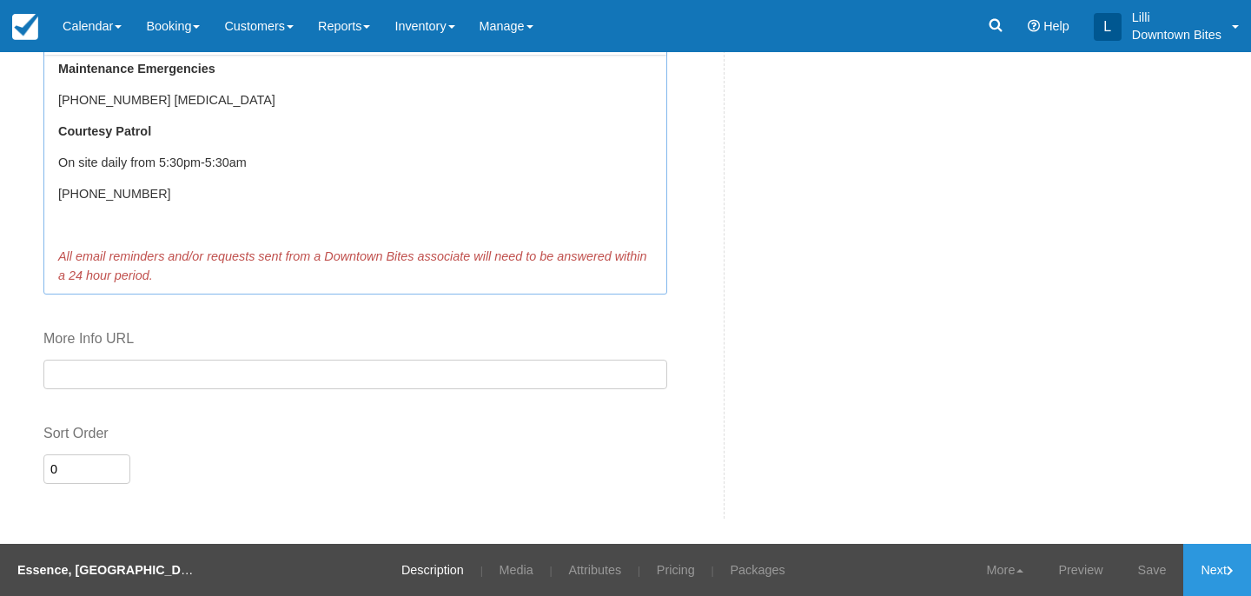
scroll to position [277, 0]
click at [96, 227] on p "﻿ ﻿" at bounding box center [355, 224] width 594 height 19
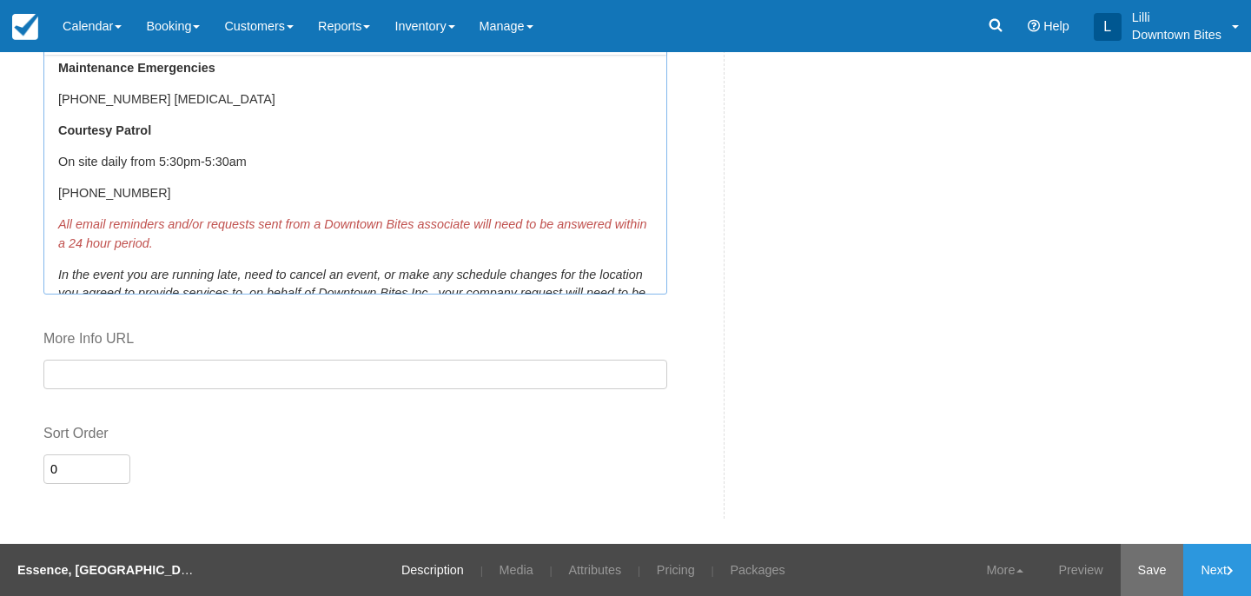
click at [1156, 561] on link "Save" at bounding box center [1152, 570] width 63 height 52
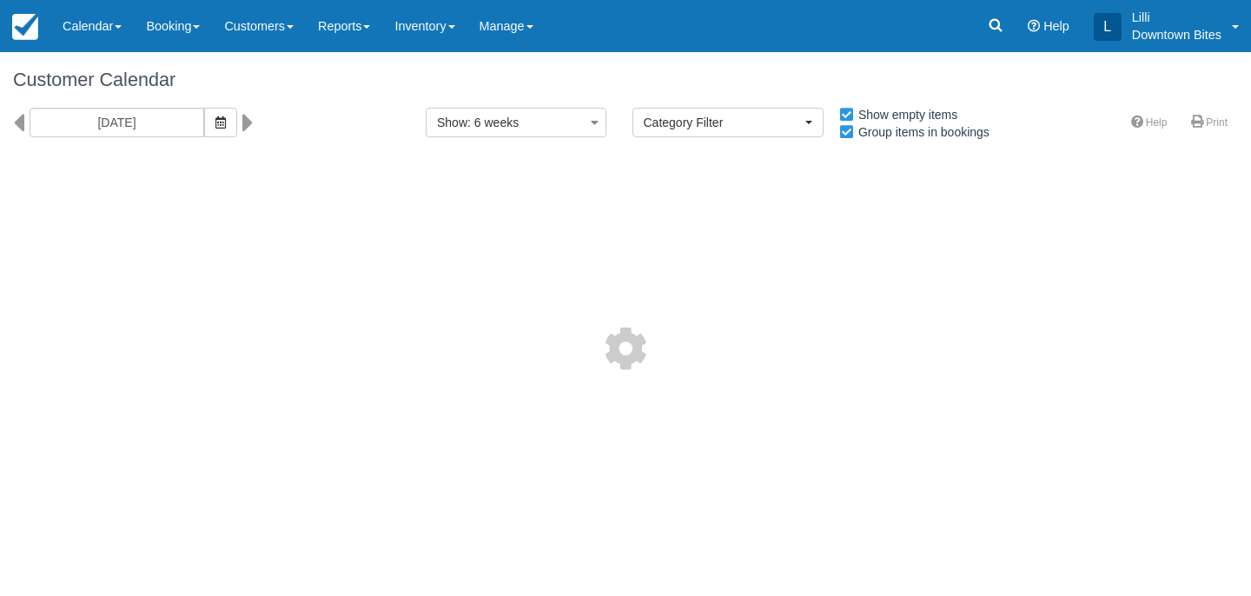
select select
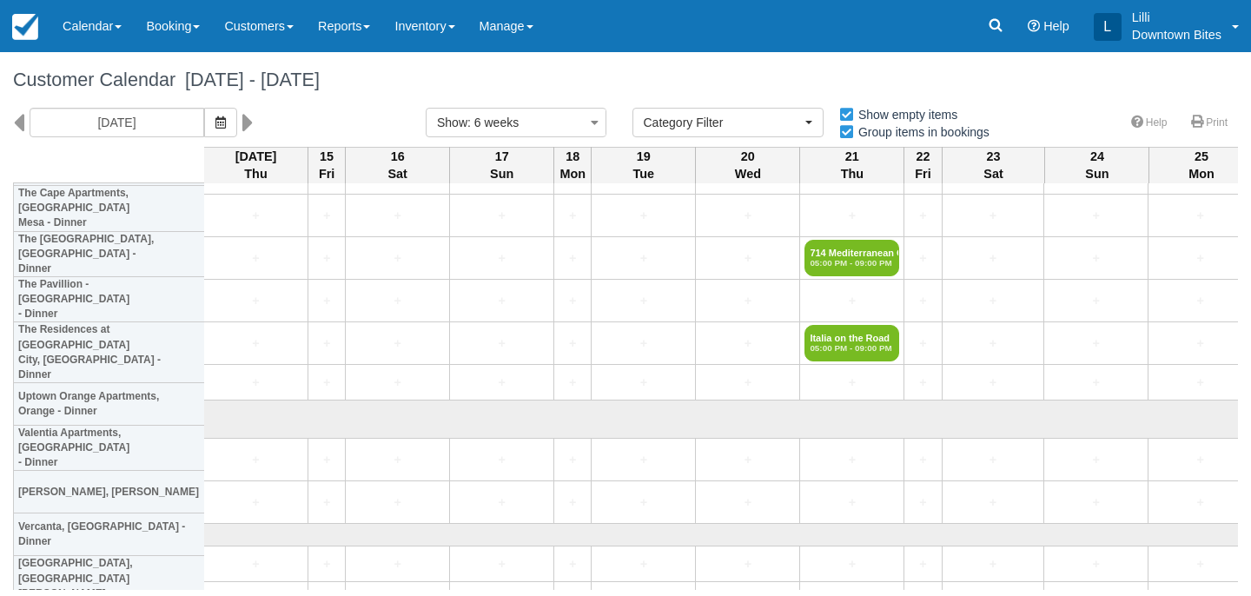
scroll to position [4479, 1]
